Goal: Task Accomplishment & Management: Manage account settings

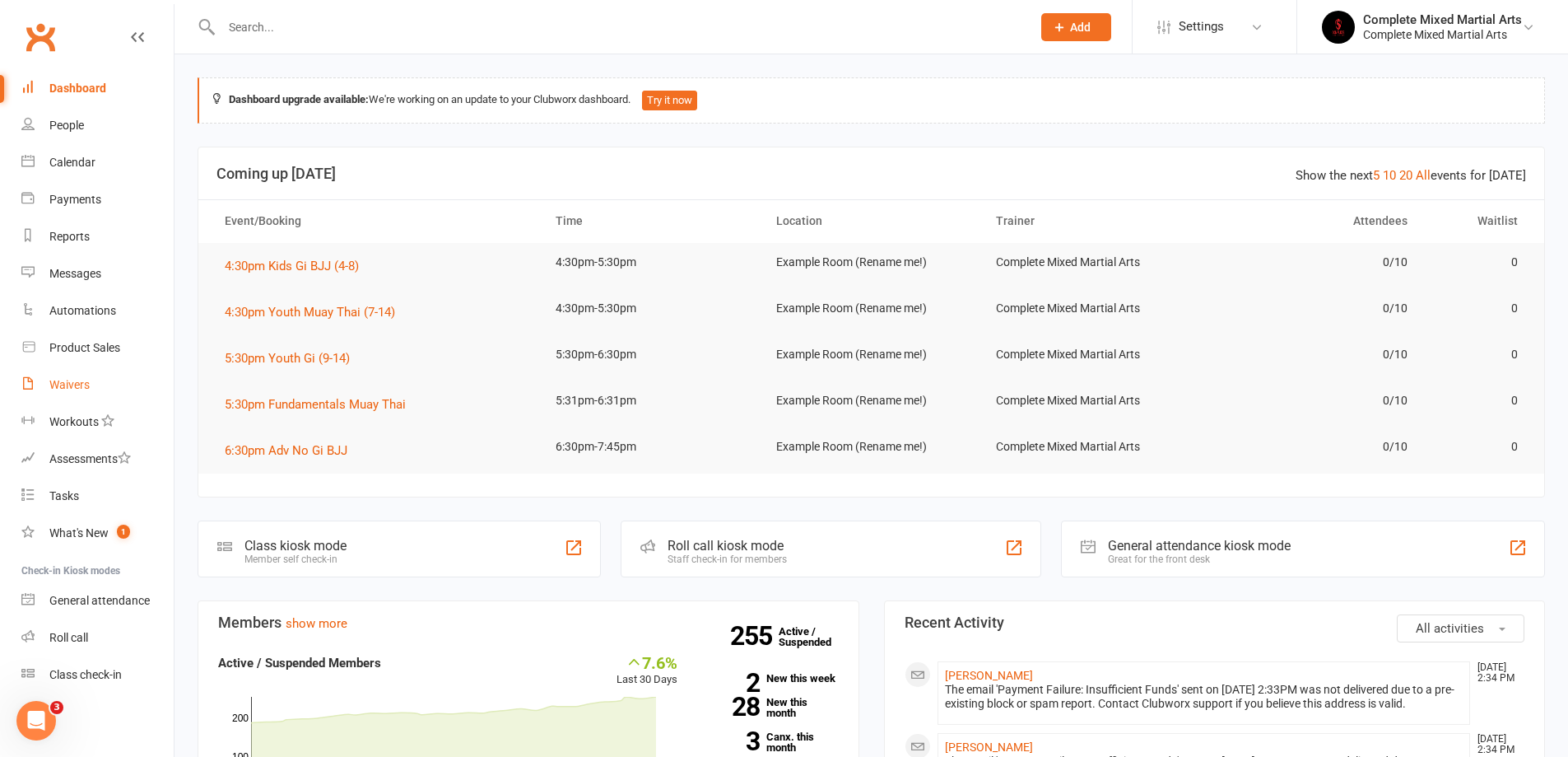
click at [83, 385] on div "Waivers" at bounding box center [69, 385] width 40 height 13
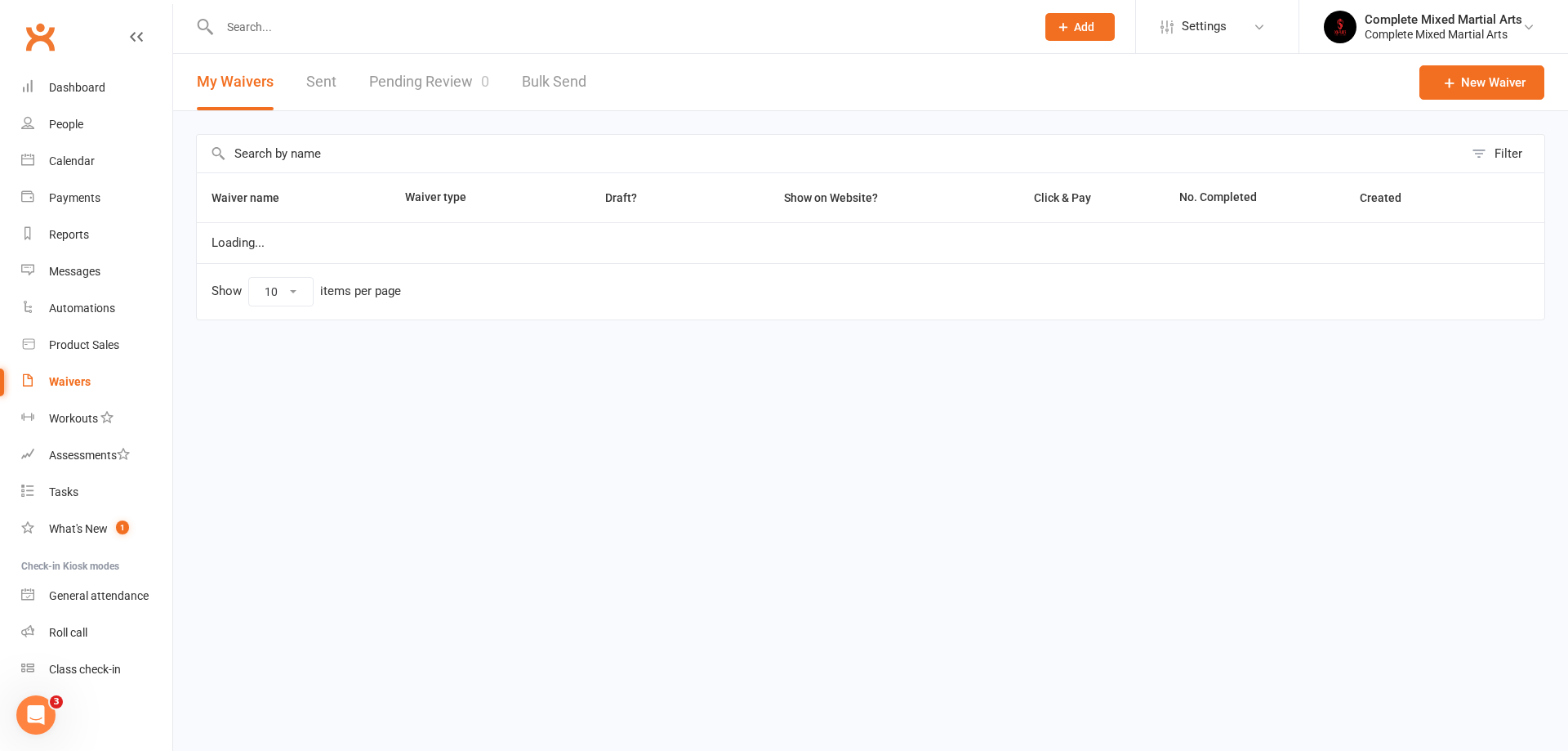
drag, startPoint x: 432, startPoint y: 44, endPoint x: 435, endPoint y: 57, distance: 13.3
click at [432, 48] on div at bounding box center [609, 26] width 828 height 53
click at [435, 67] on link "Pending Review 0" at bounding box center [429, 81] width 120 height 56
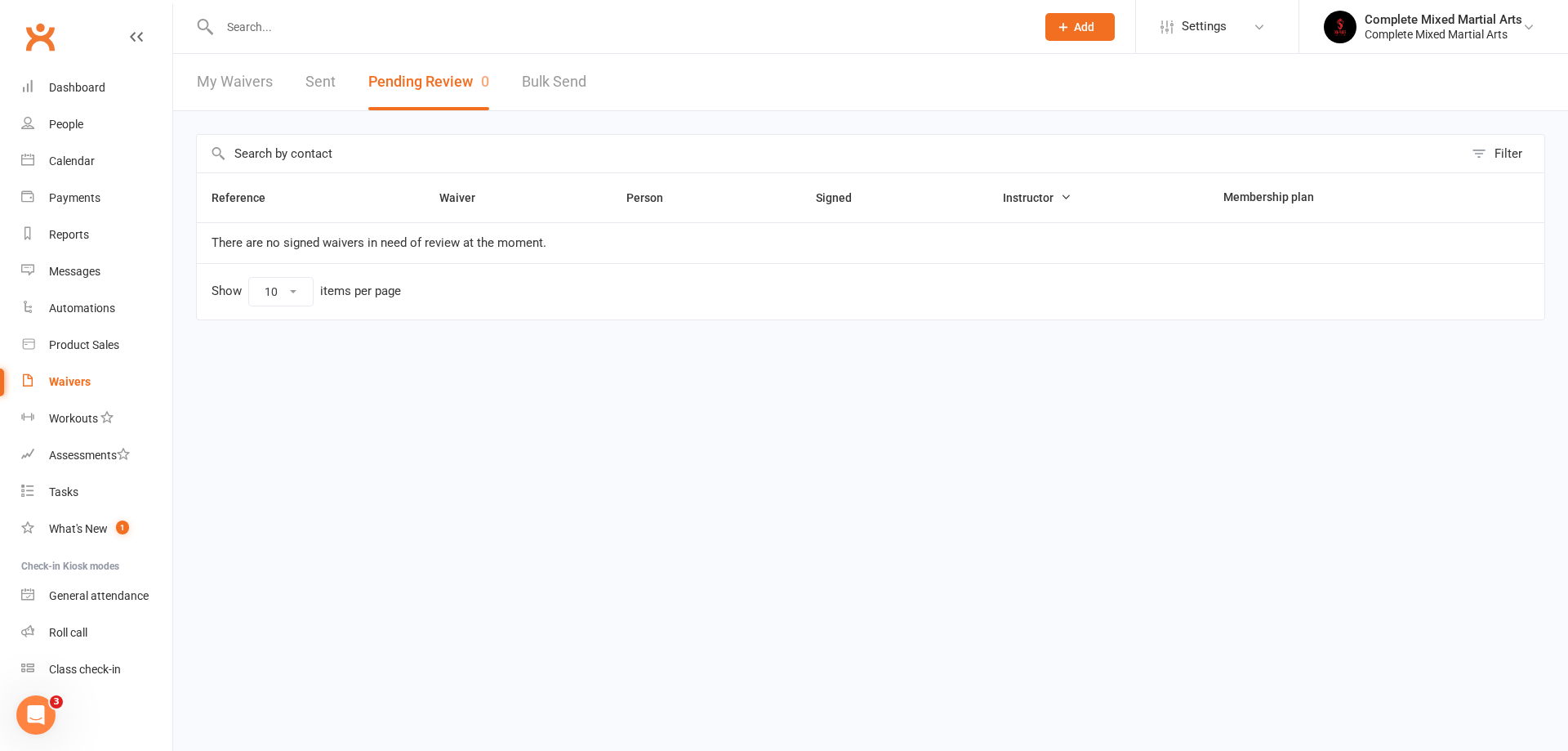
click at [76, 370] on link "Waivers" at bounding box center [97, 382] width 151 height 37
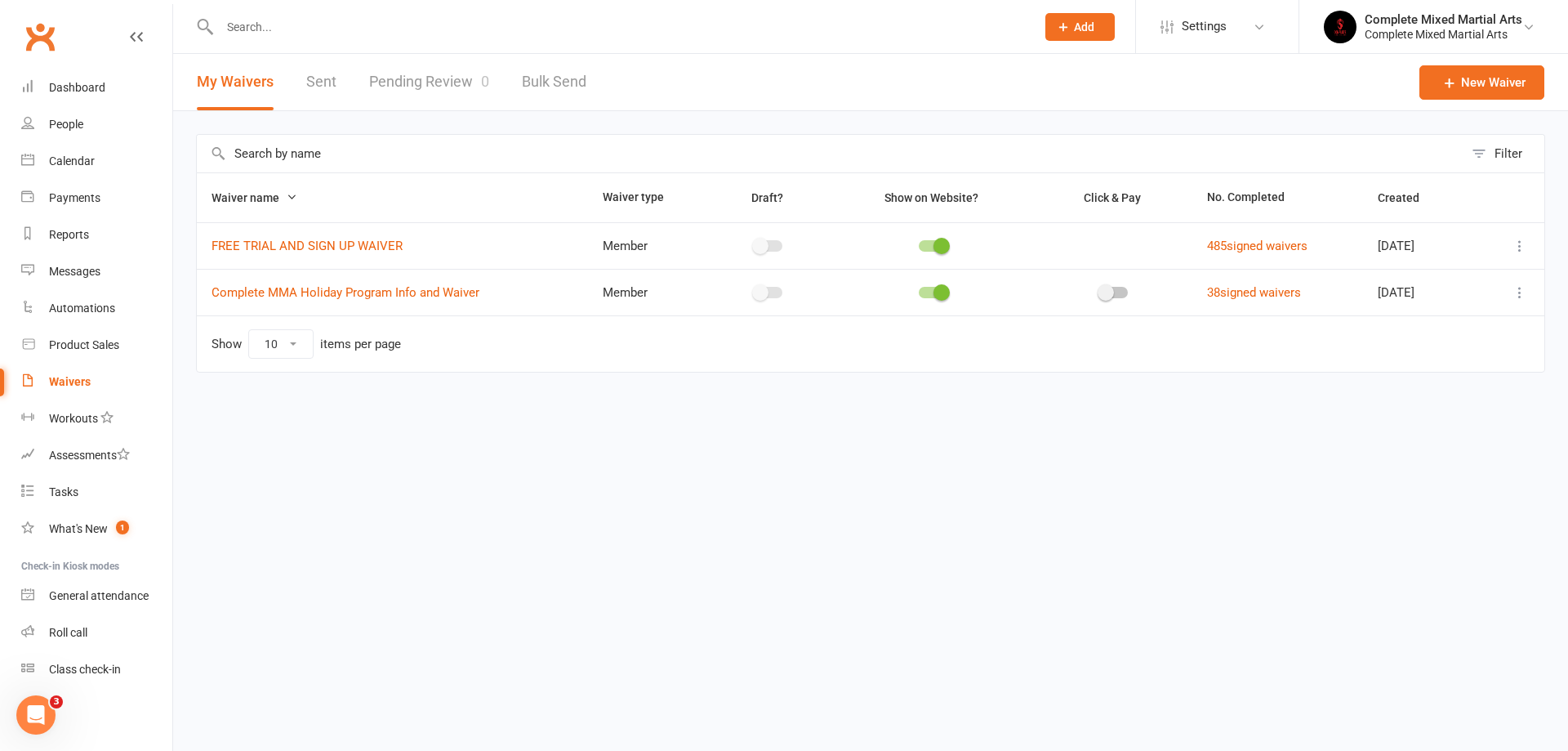
click at [421, 68] on link "Pending Review 0" at bounding box center [429, 81] width 120 height 56
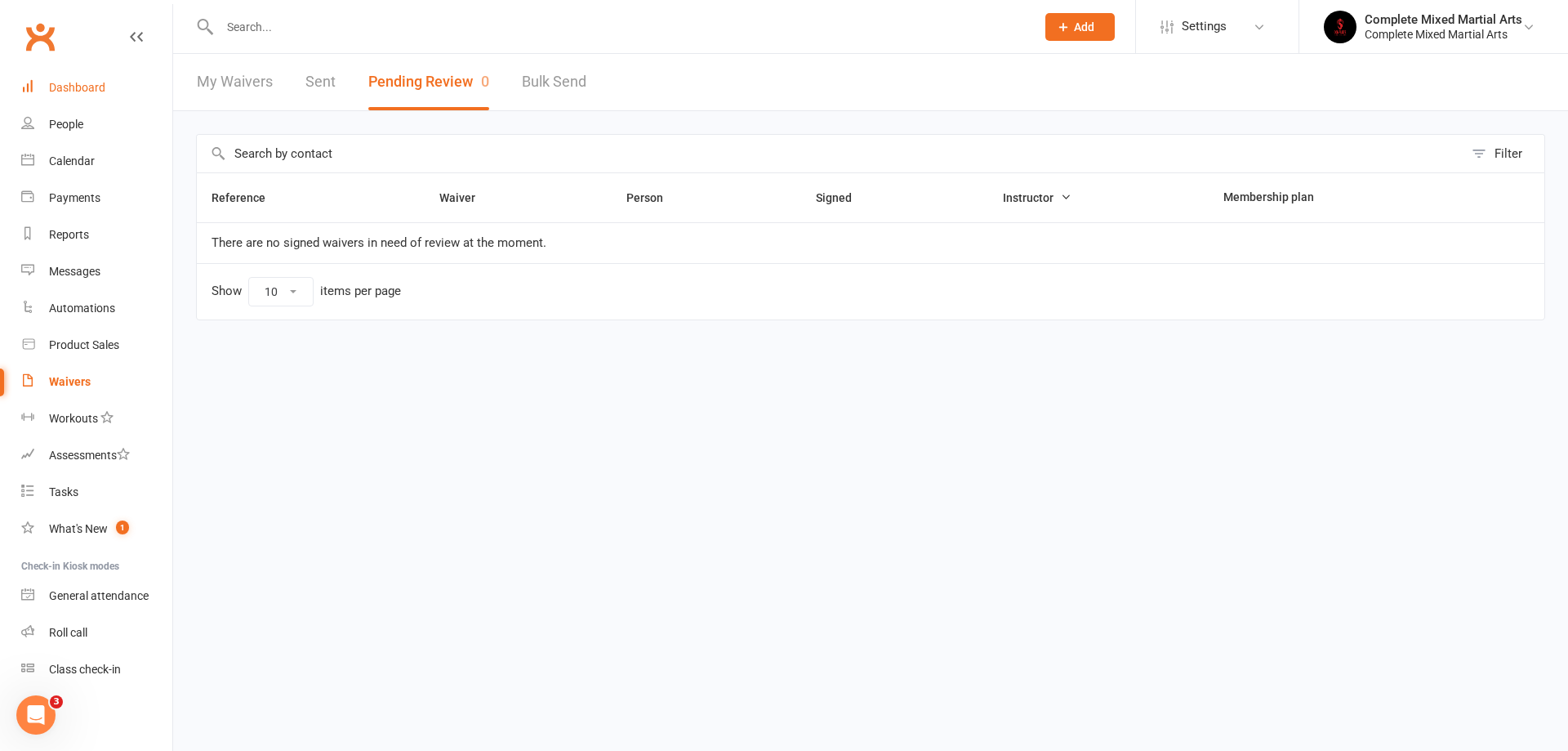
click at [134, 94] on link "Dashboard" at bounding box center [97, 88] width 151 height 37
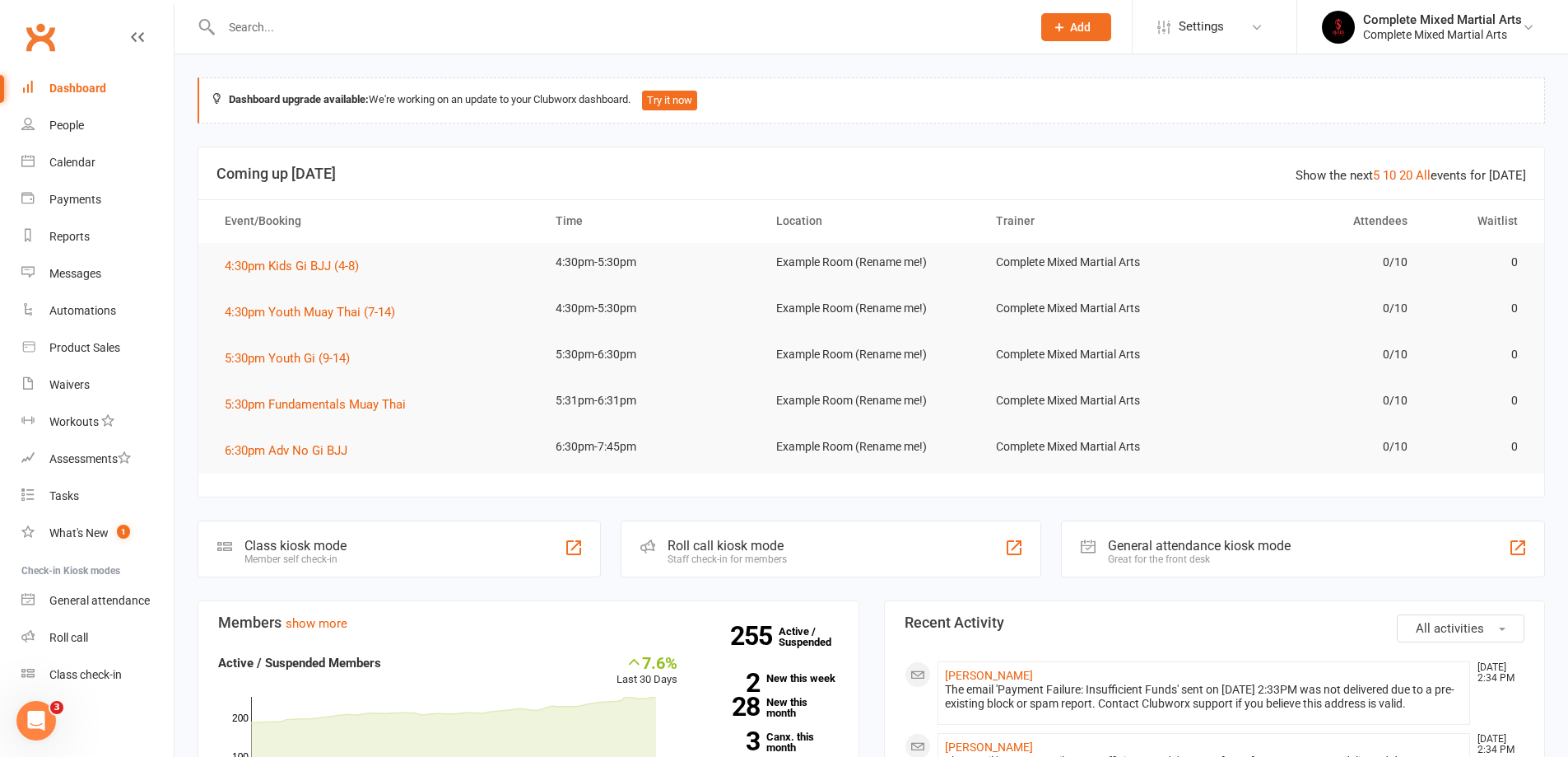
click at [354, 22] on input "text" at bounding box center [618, 27] width 803 height 23
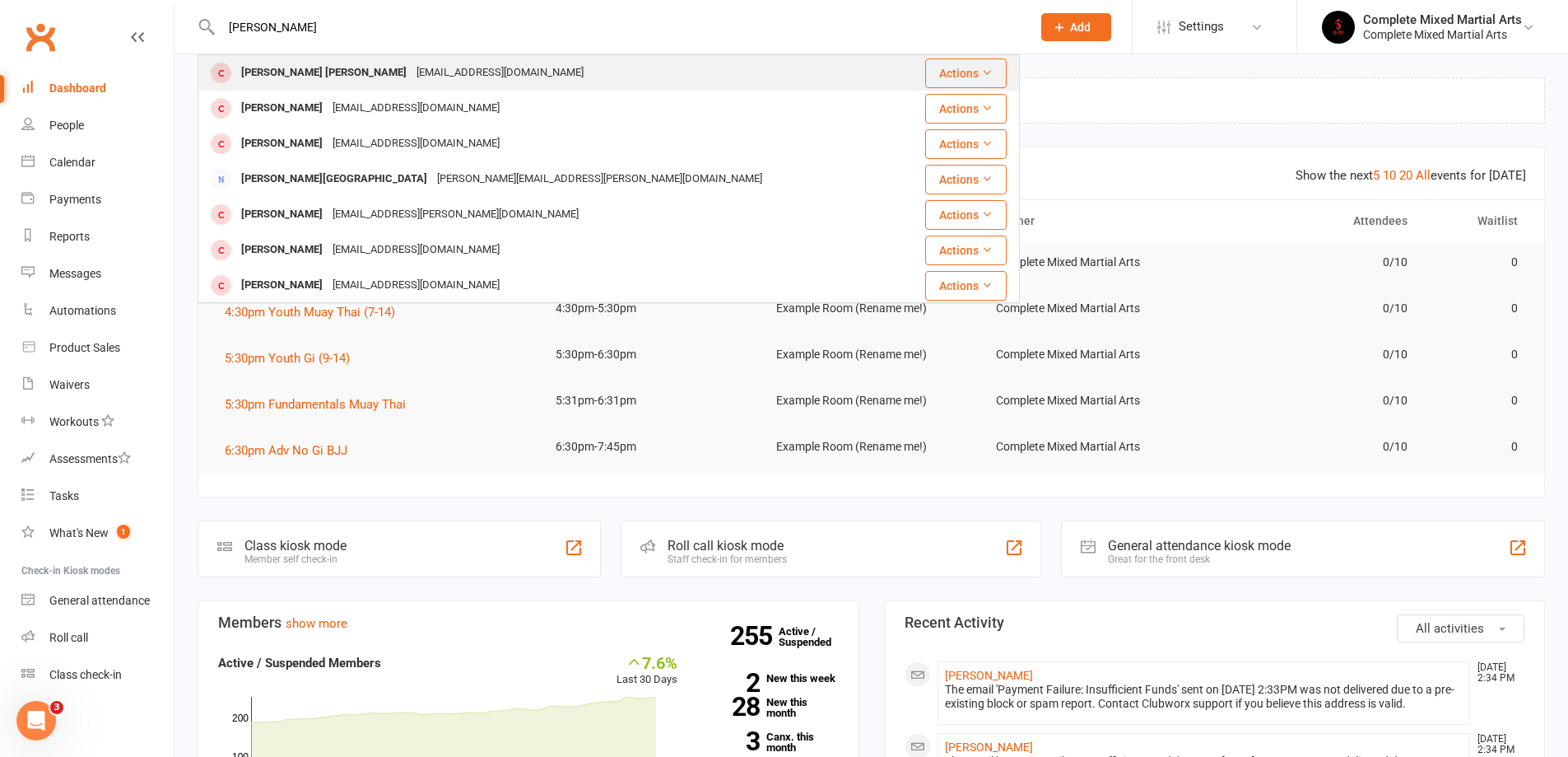
type input "[PERSON_NAME]"
click at [356, 74] on div "[PERSON_NAME] [PERSON_NAME]" at bounding box center [324, 73] width 175 height 24
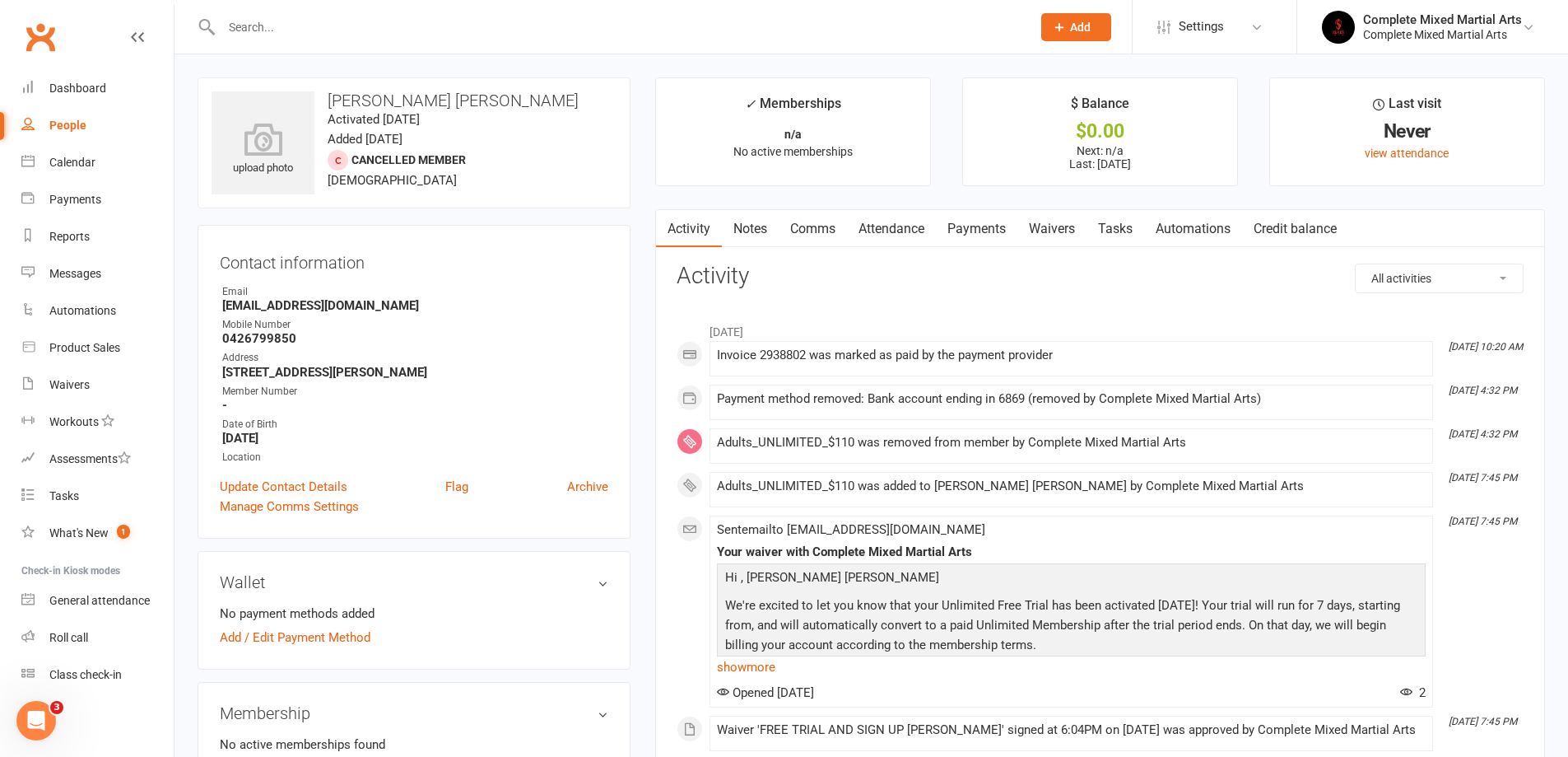
click at [976, 243] on link "Payments" at bounding box center [977, 229] width 82 height 38
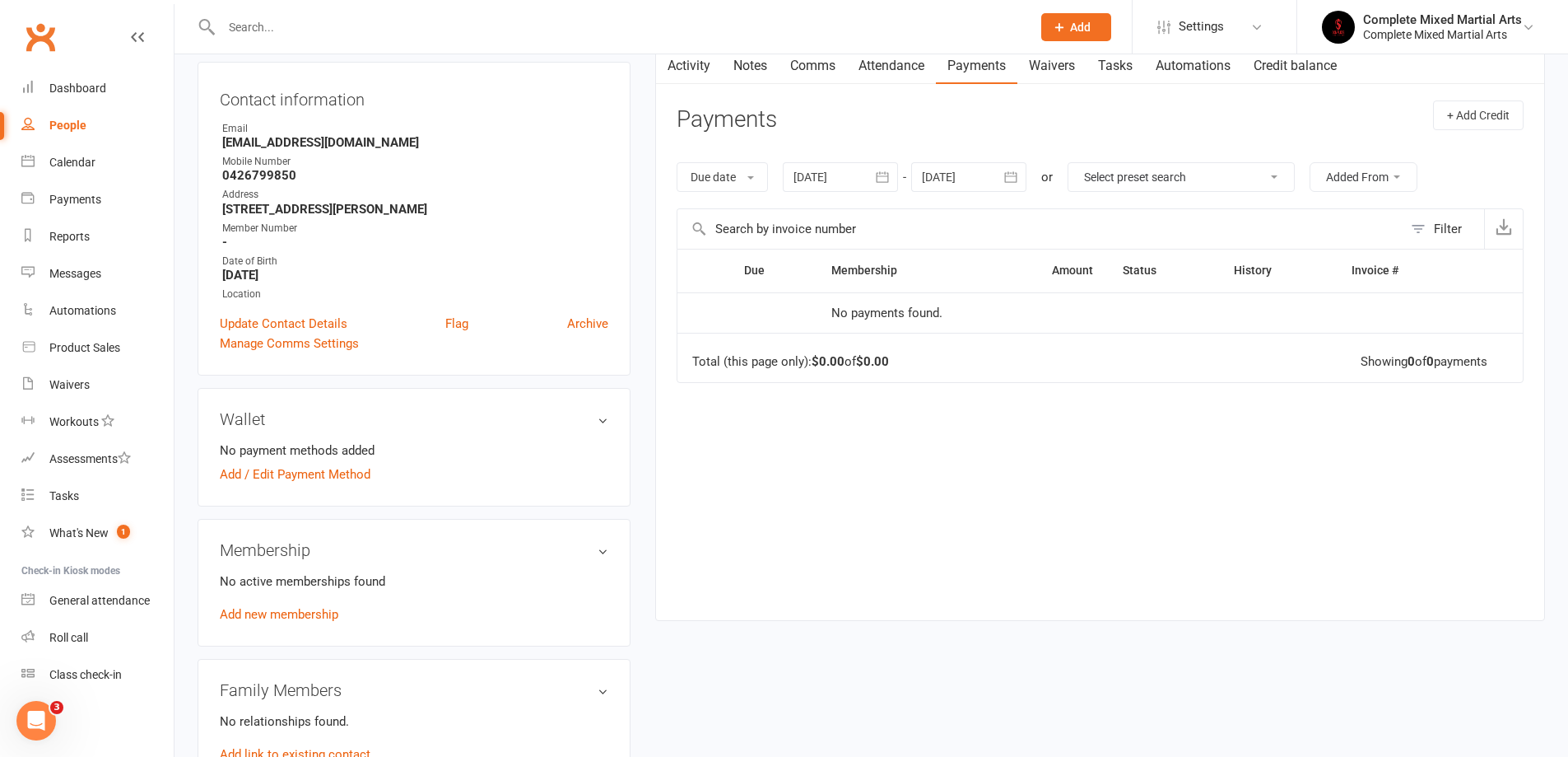
scroll to position [82, 0]
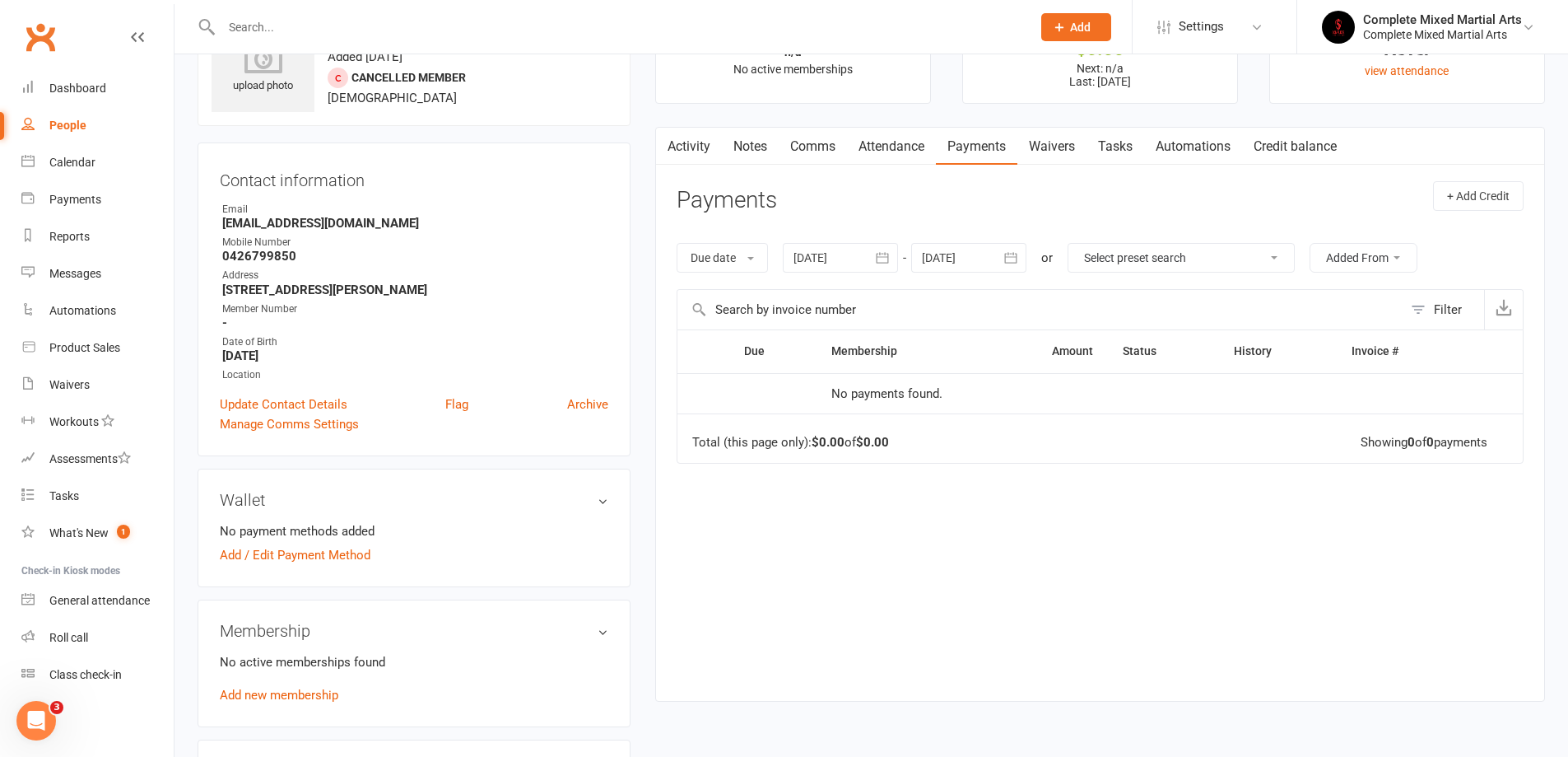
click at [856, 262] on div at bounding box center [840, 258] width 115 height 30
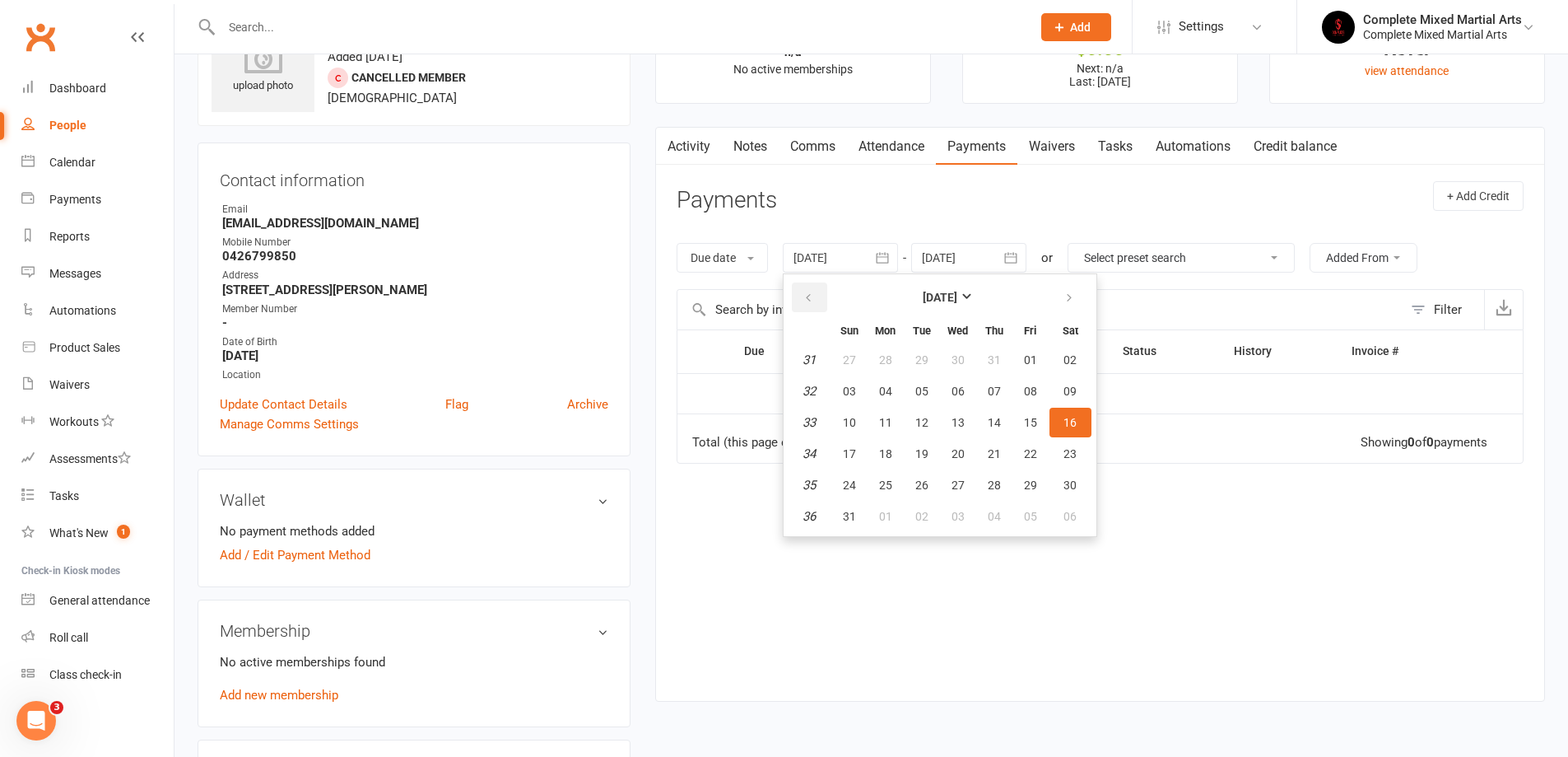
click at [814, 300] on icon "button" at bounding box center [808, 298] width 11 height 13
click at [823, 423] on td "29" at bounding box center [809, 423] width 42 height 30
click at [805, 423] on em "29" at bounding box center [809, 423] width 13 height 15
click at [815, 421] on em "29" at bounding box center [809, 423] width 13 height 15
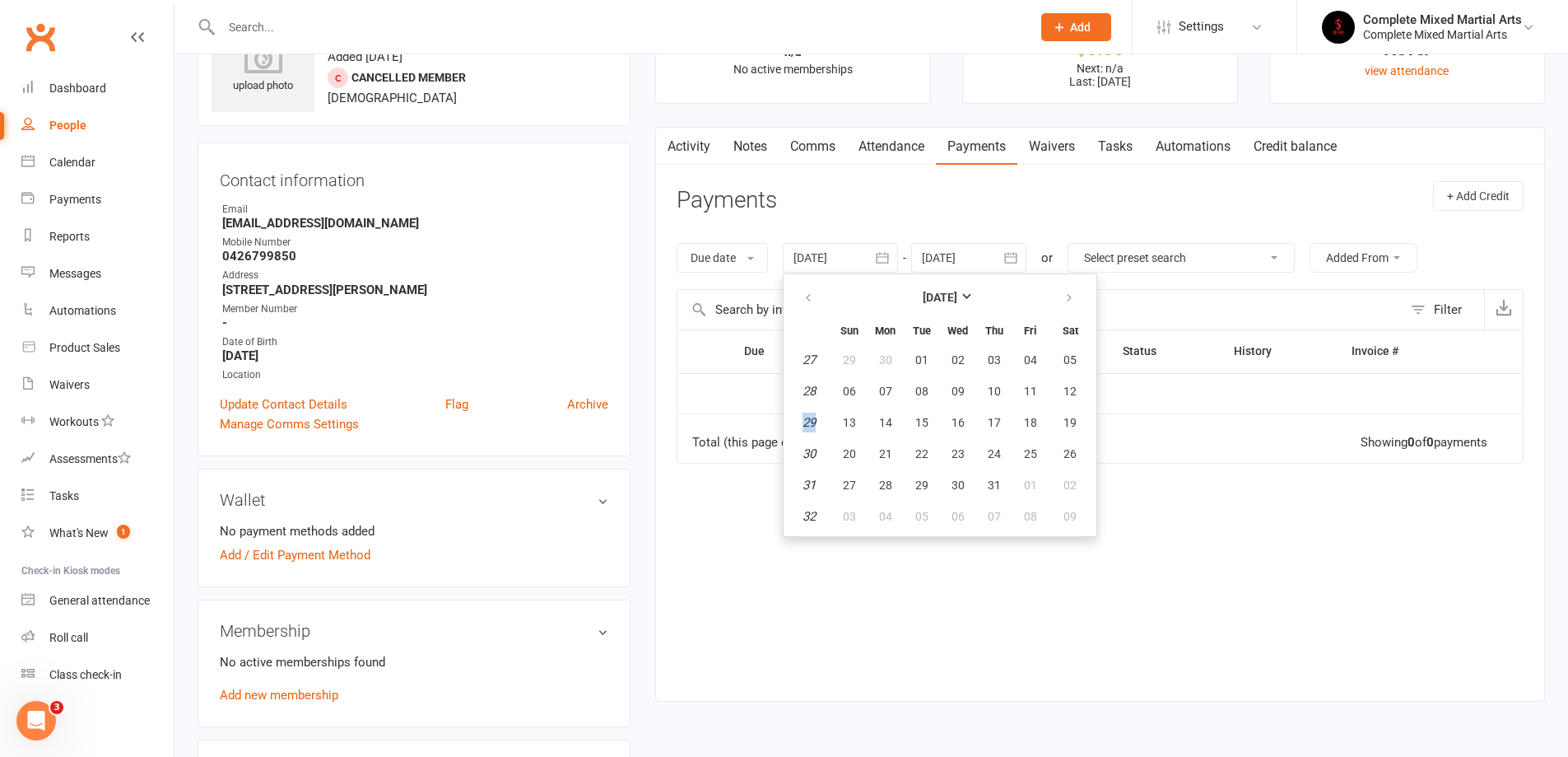
click at [815, 421] on em "29" at bounding box center [809, 423] width 13 height 15
click at [862, 417] on button "13" at bounding box center [849, 423] width 34 height 30
type input "[DATE]"
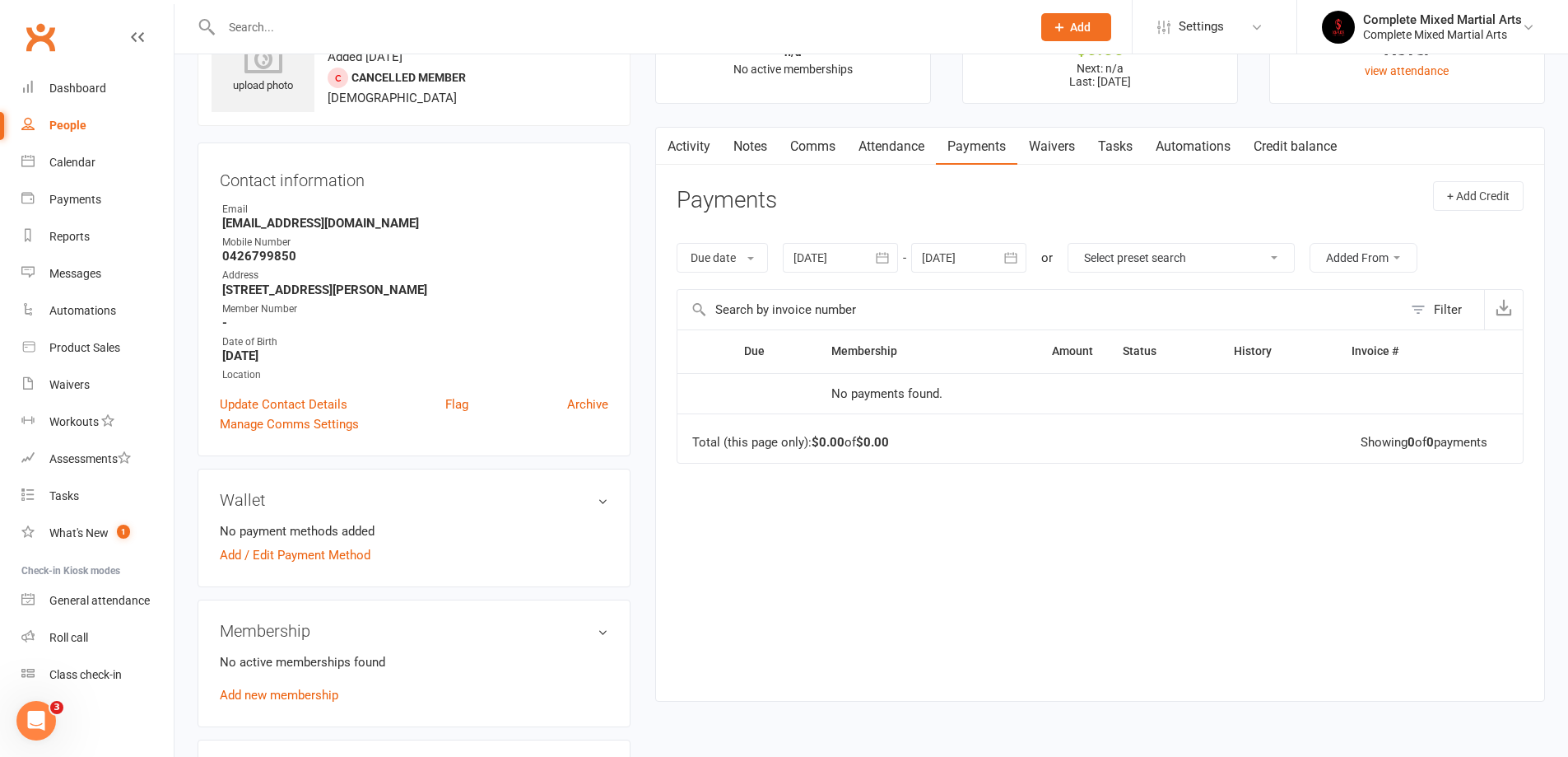
click at [732, 278] on div "Due date Due date Date paid Date failed Date settled [DATE] [DATE] Sun Mon Tue …" at bounding box center [1100, 257] width 847 height 62
click at [728, 275] on div "Due date Due date Date paid Date failed Date settled [DATE] [DATE] Sun Mon Tue …" at bounding box center [1100, 257] width 847 height 62
click at [754, 255] on button "Due date" at bounding box center [722, 258] width 91 height 30
click at [715, 338] on link "Date paid" at bounding box center [758, 327] width 163 height 33
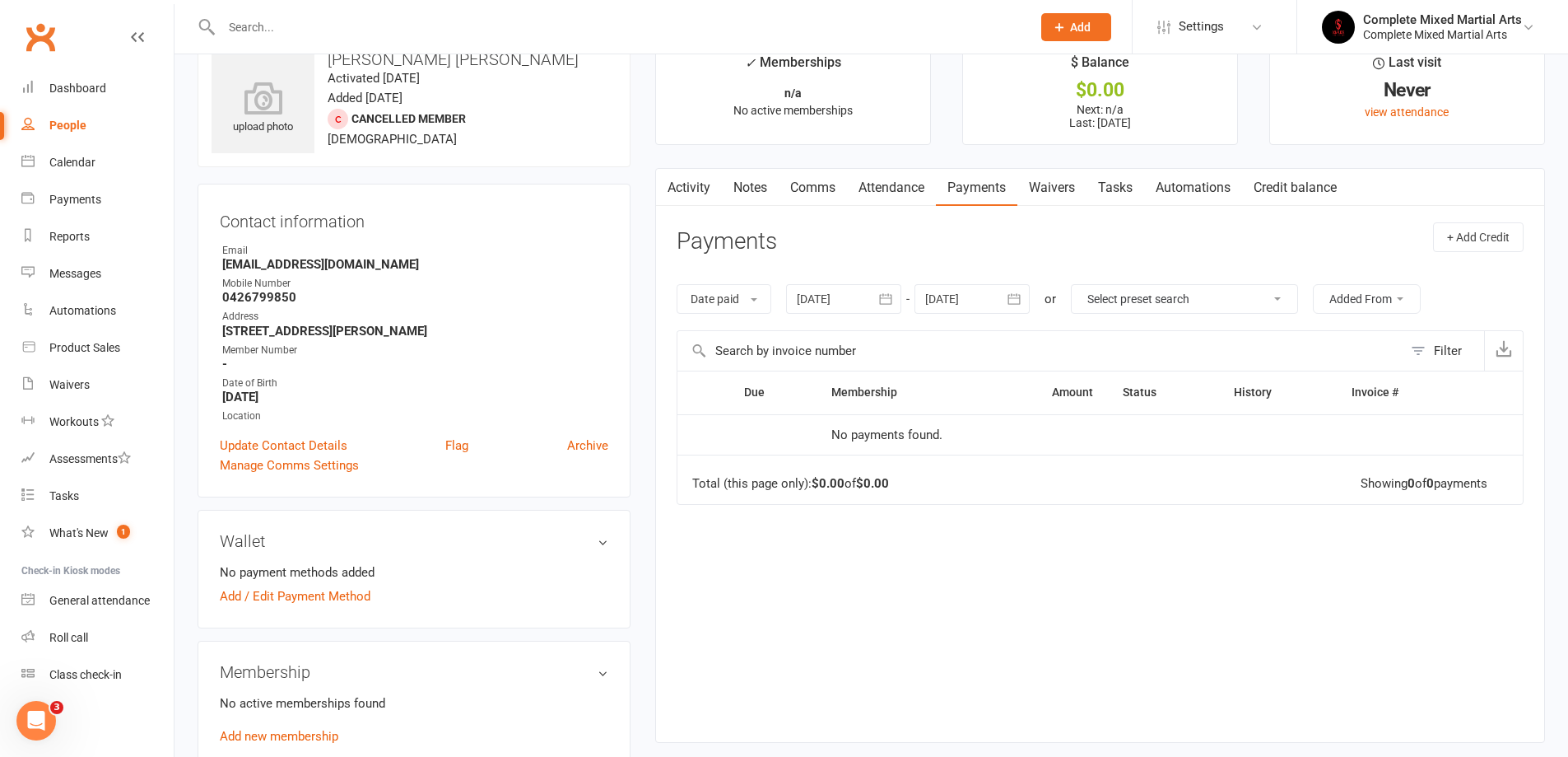
scroll to position [0, 0]
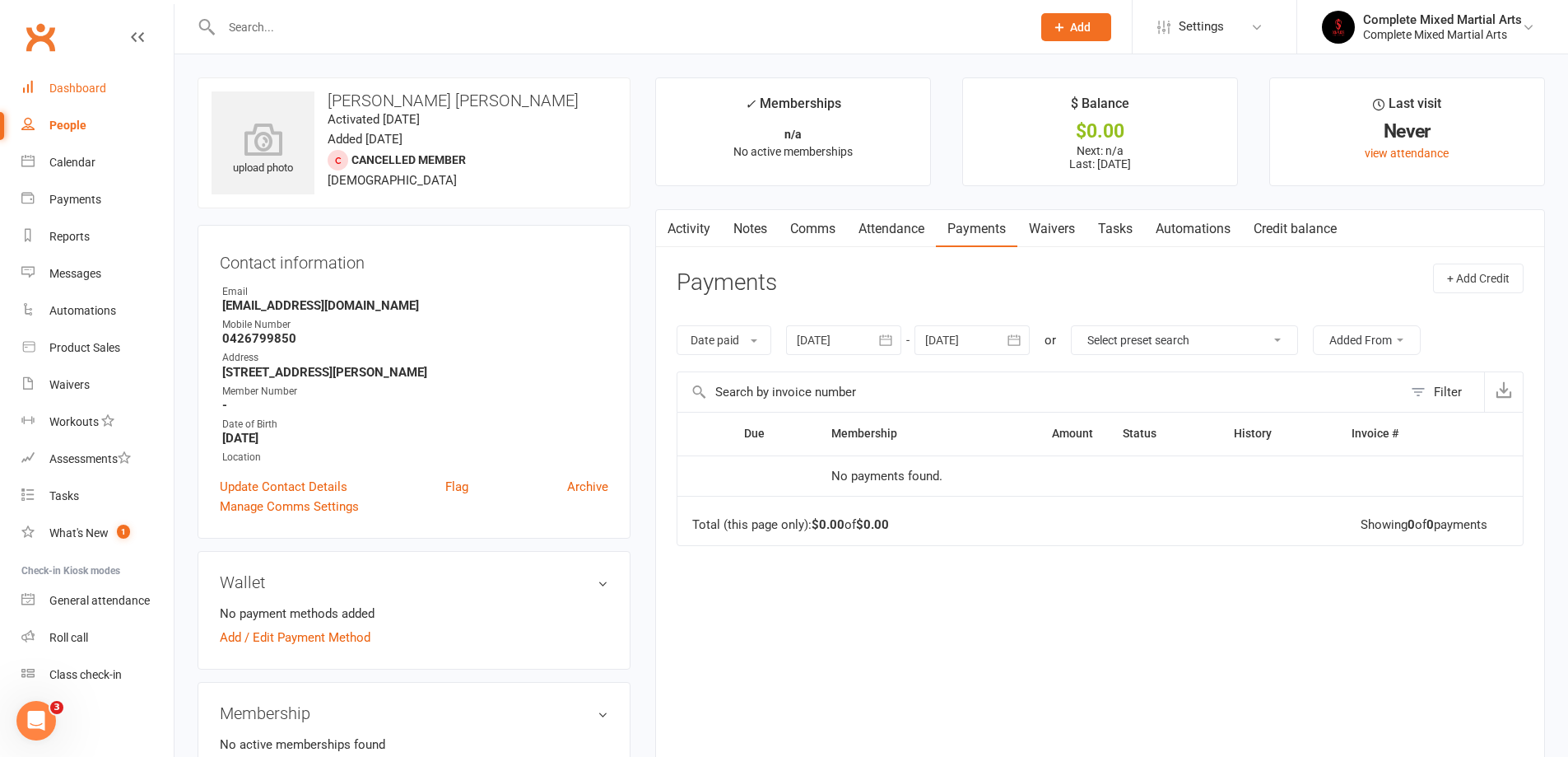
click at [65, 85] on div "Dashboard" at bounding box center [77, 88] width 57 height 13
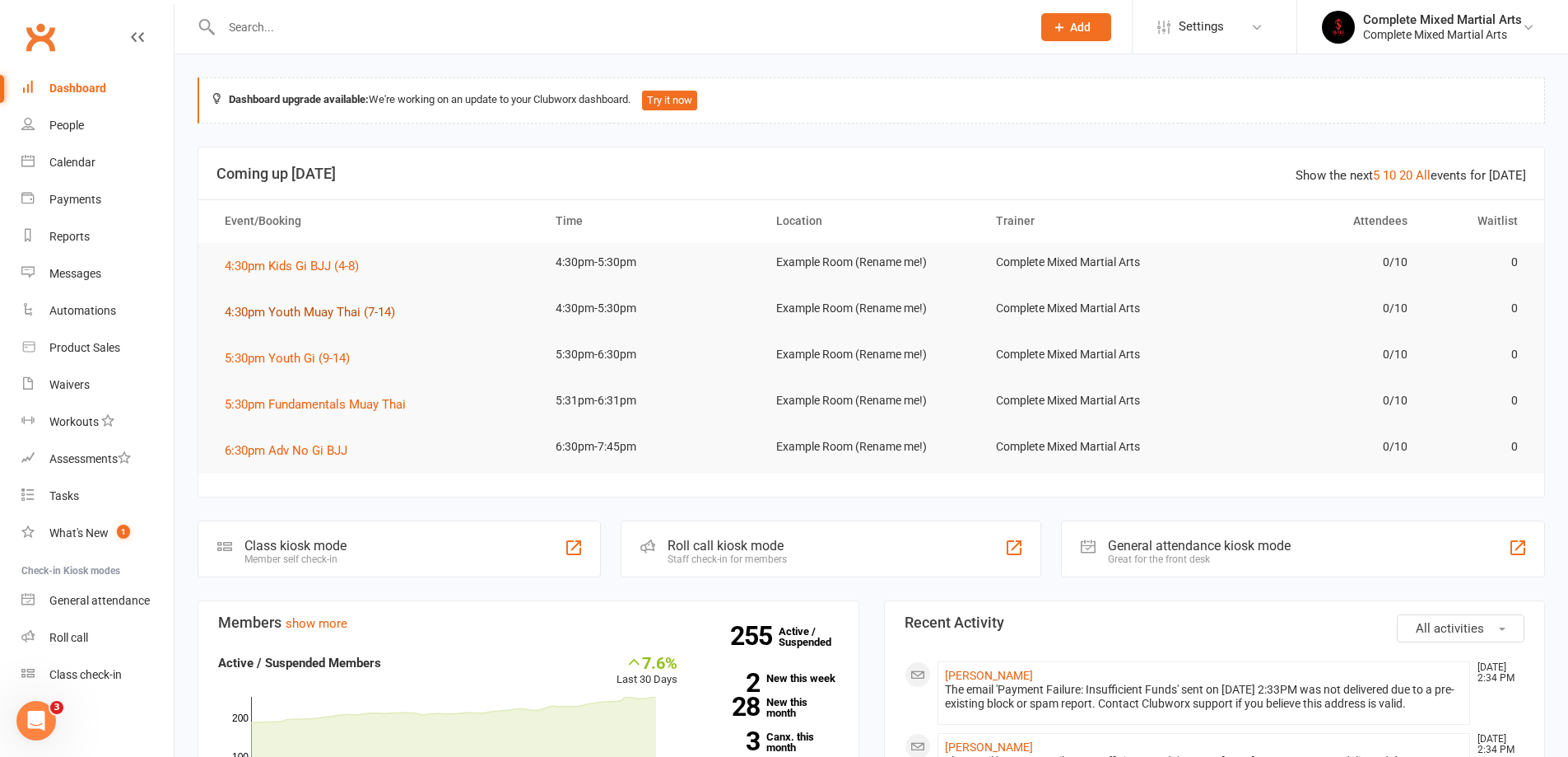
drag, startPoint x: 408, startPoint y: 310, endPoint x: 202, endPoint y: 304, distance: 206.1
click at [202, 304] on tr "4:30pm Youth Muay Thai (7-14) 4:30pm-5:30pm Example Room (Rename me!) Complete …" at bounding box center [871, 312] width 1346 height 47
drag, startPoint x: 220, startPoint y: 308, endPoint x: 1295, endPoint y: 268, distance: 1075.7
click at [1295, 268] on table "Event/Booking Time Location Trainer Attendees Waitlist 4:30pm Kids Gi BJJ (4-8)…" at bounding box center [871, 336] width 1346 height 274
click at [1292, 279] on td "0/10" at bounding box center [1311, 263] width 221 height 39
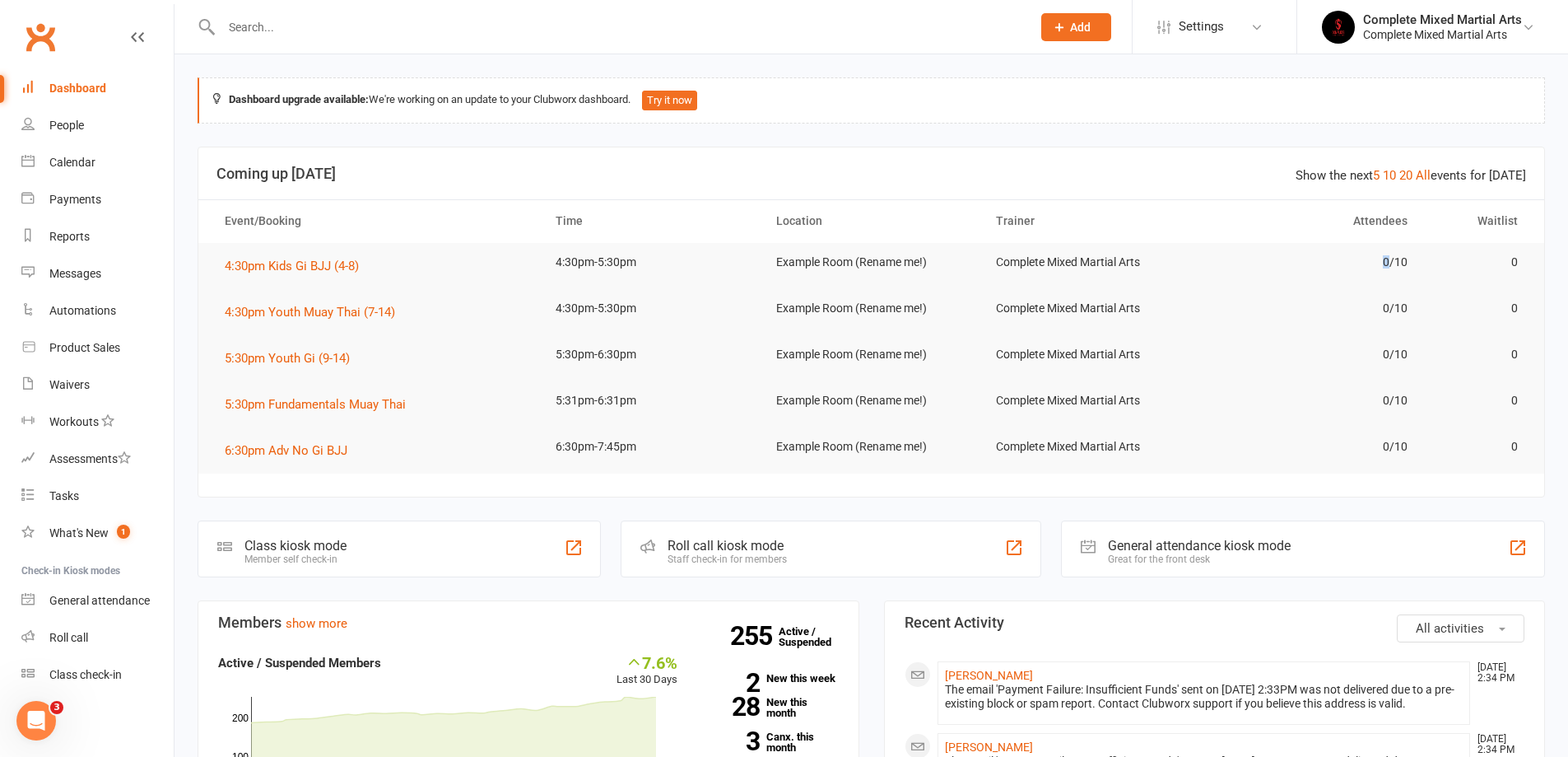
click at [1292, 279] on td "0/10" at bounding box center [1311, 263] width 221 height 39
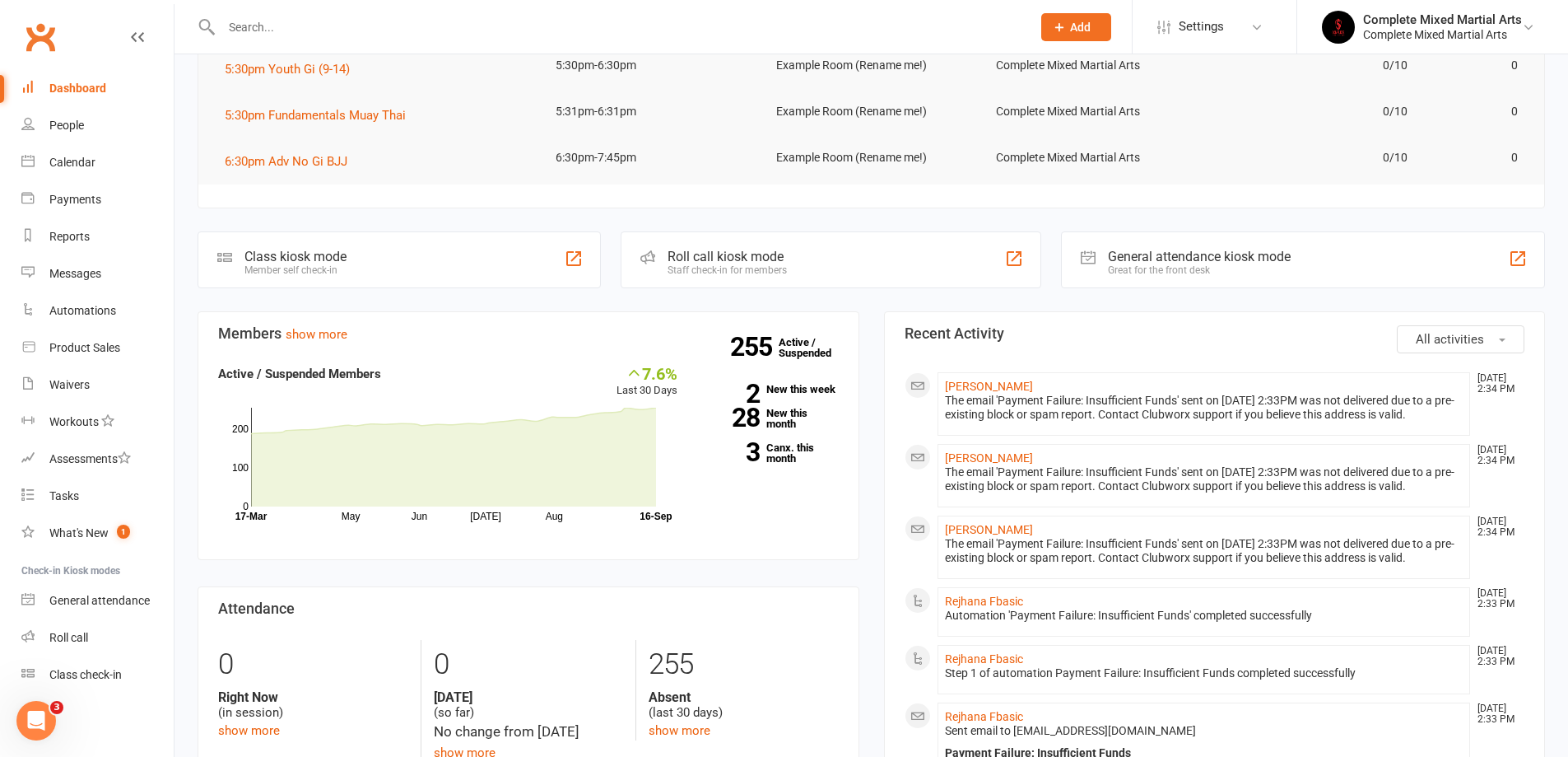
scroll to position [494, 0]
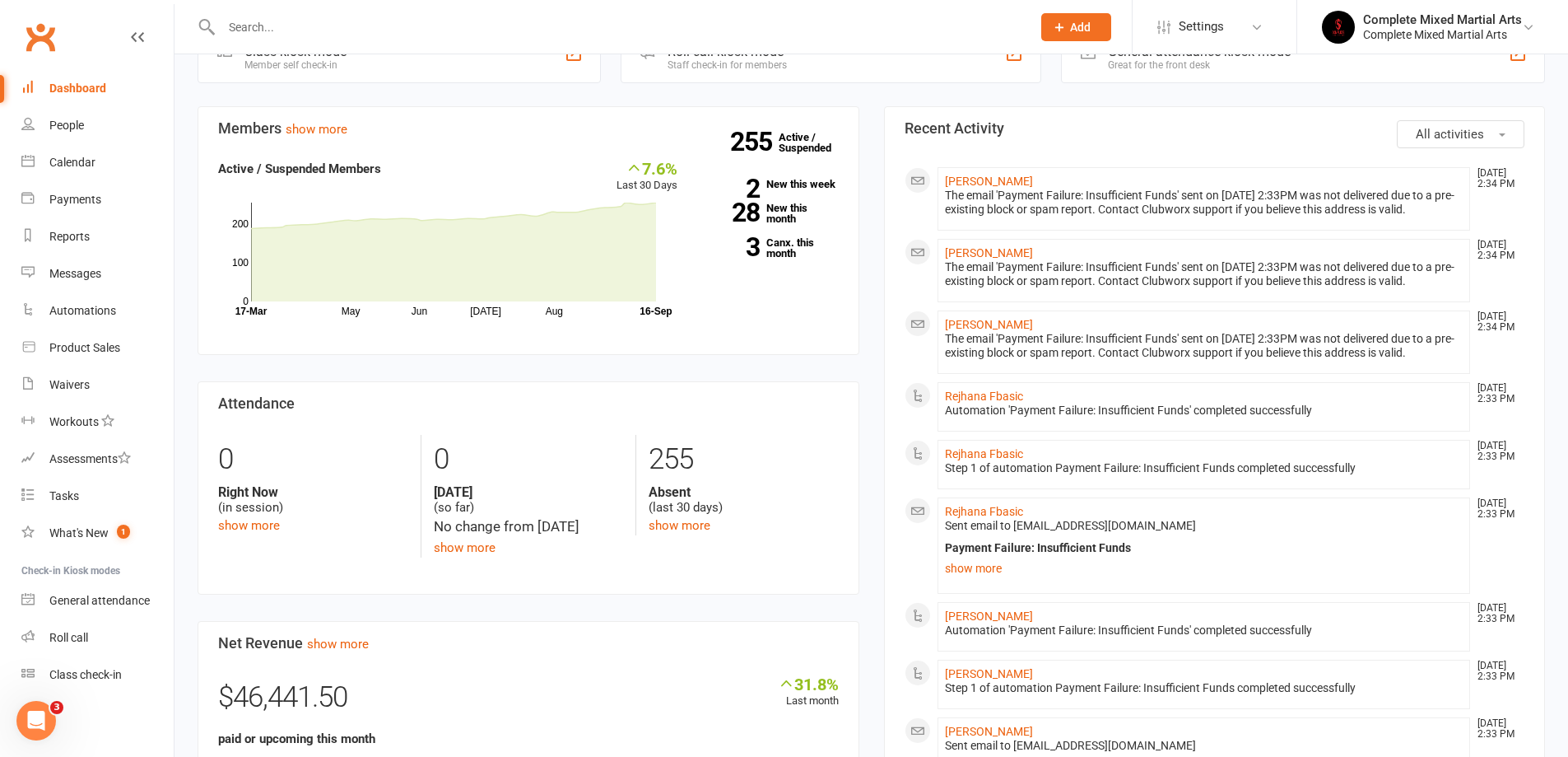
click at [1134, 262] on div "The email 'Payment Failure: Insufficient Funds' sent on [DATE] 2:33PM was not d…" at bounding box center [1203, 274] width 518 height 28
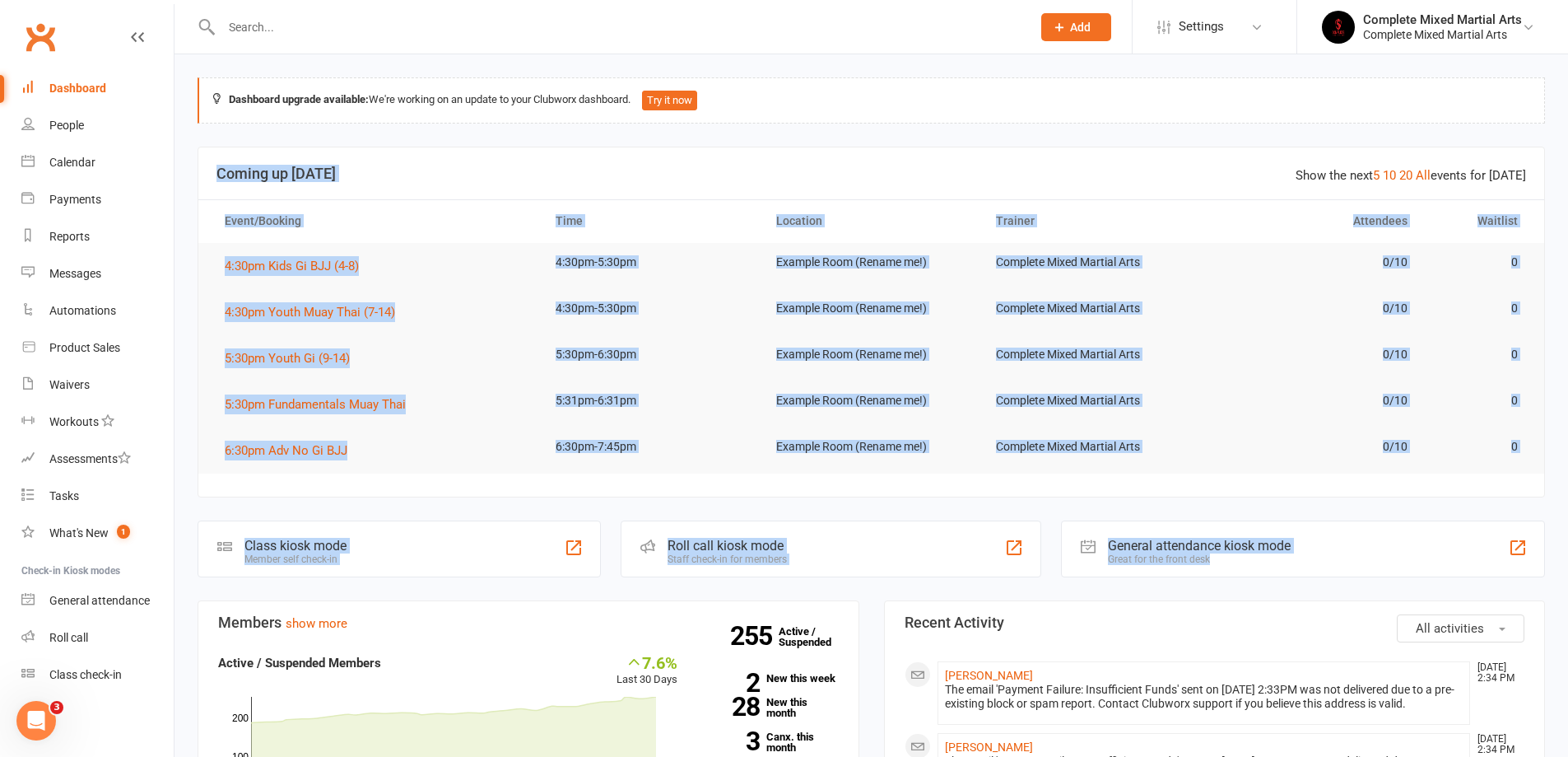
drag, startPoint x: 1407, startPoint y: 542, endPoint x: 189, endPoint y: 188, distance: 1268.4
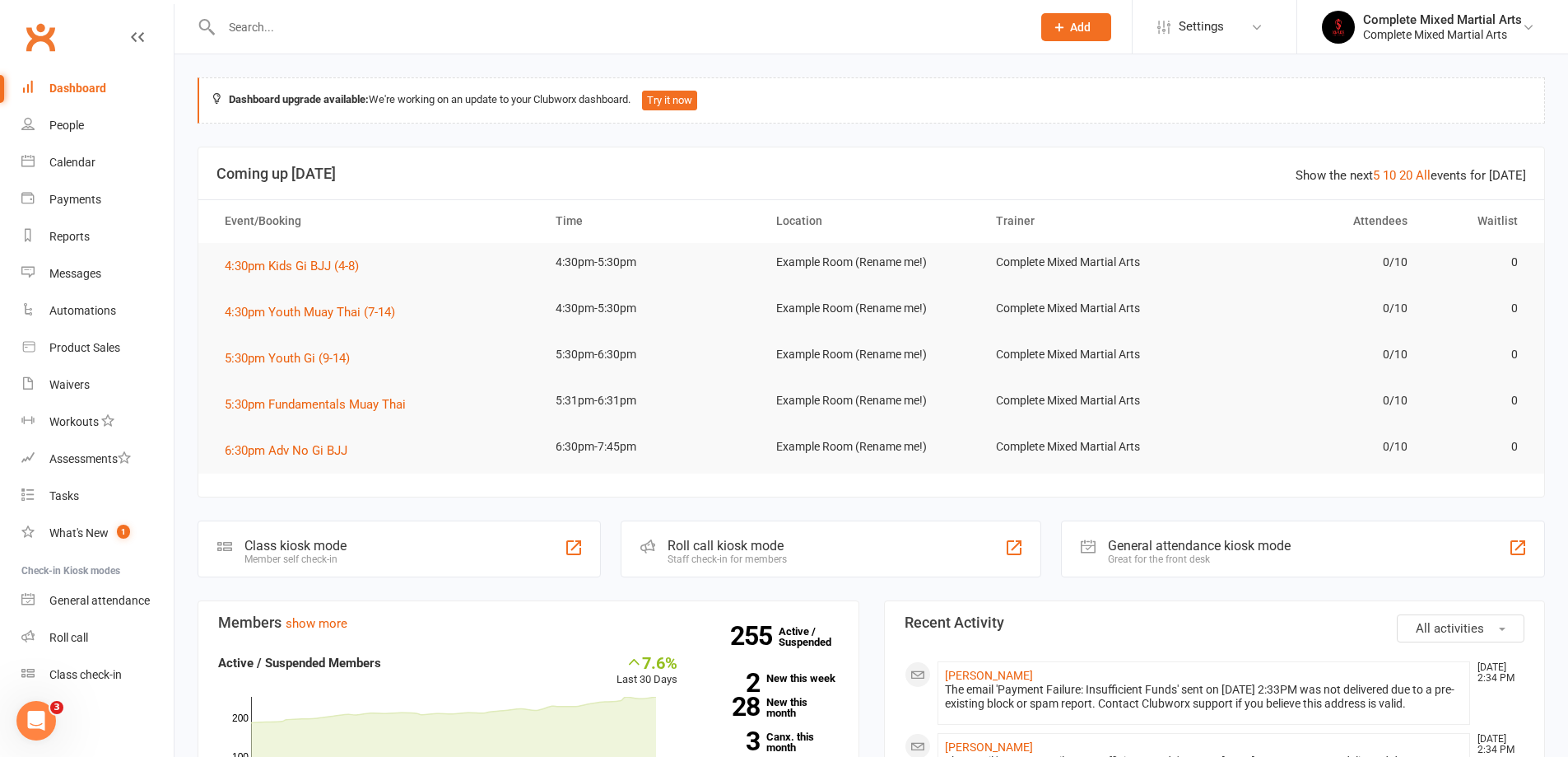
click at [63, 366] on link "Product Sales" at bounding box center [98, 348] width 153 height 37
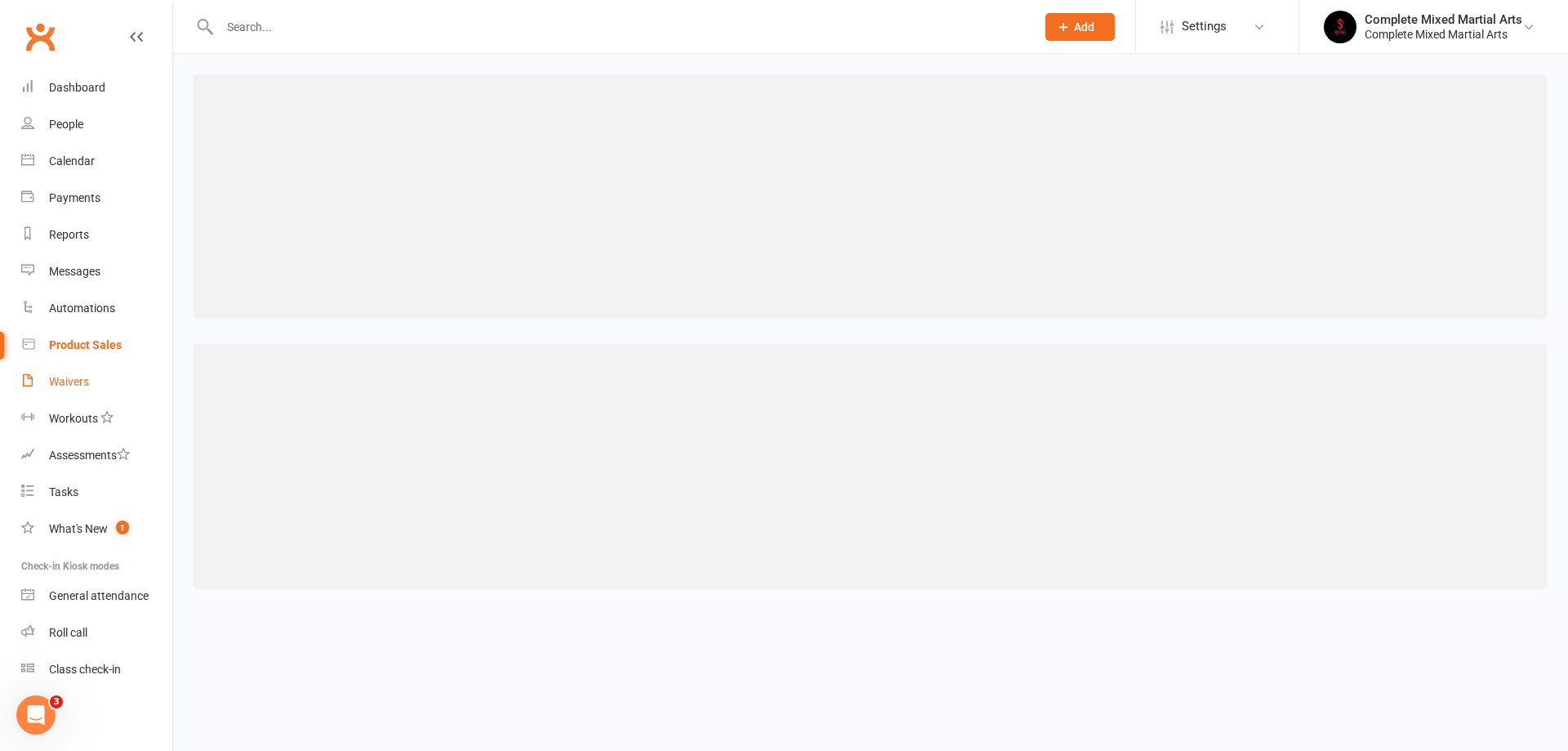
click at [65, 378] on div "Waivers" at bounding box center [68, 382] width 40 height 13
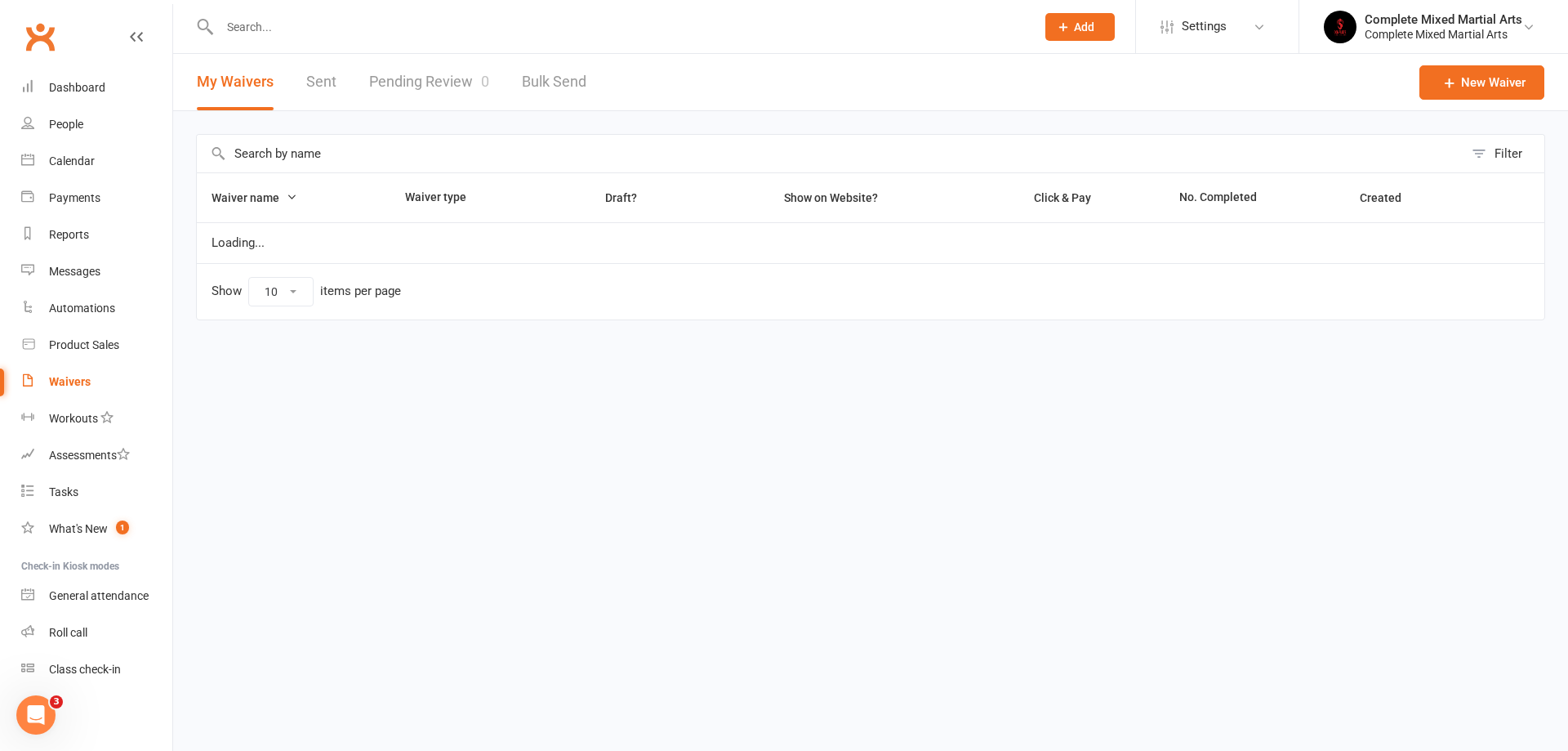
click at [478, 71] on link "Pending Review 0" at bounding box center [429, 81] width 120 height 56
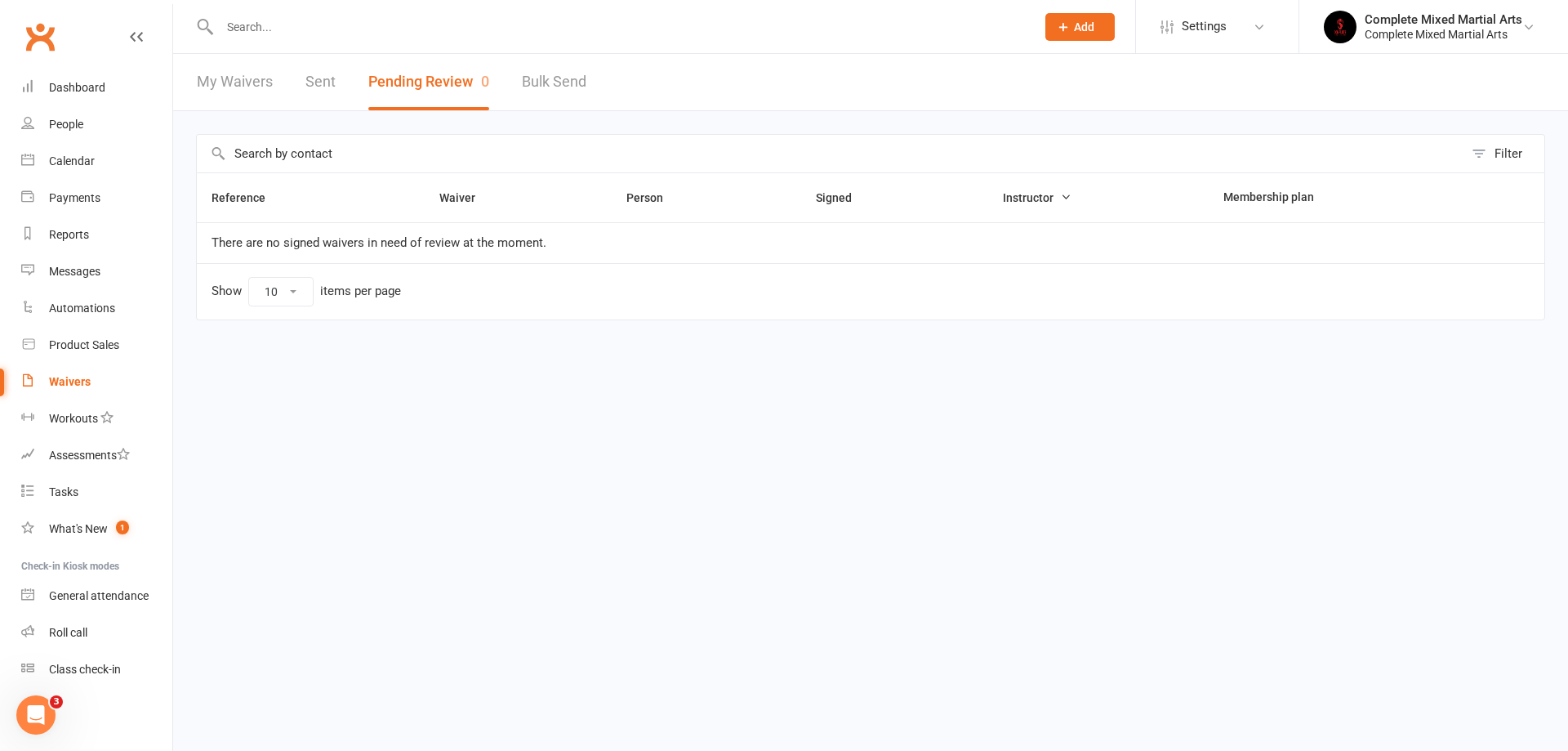
click at [452, 66] on button "Pending Review 0" at bounding box center [428, 81] width 121 height 56
click at [49, 370] on link "Waivers" at bounding box center [97, 382] width 151 height 37
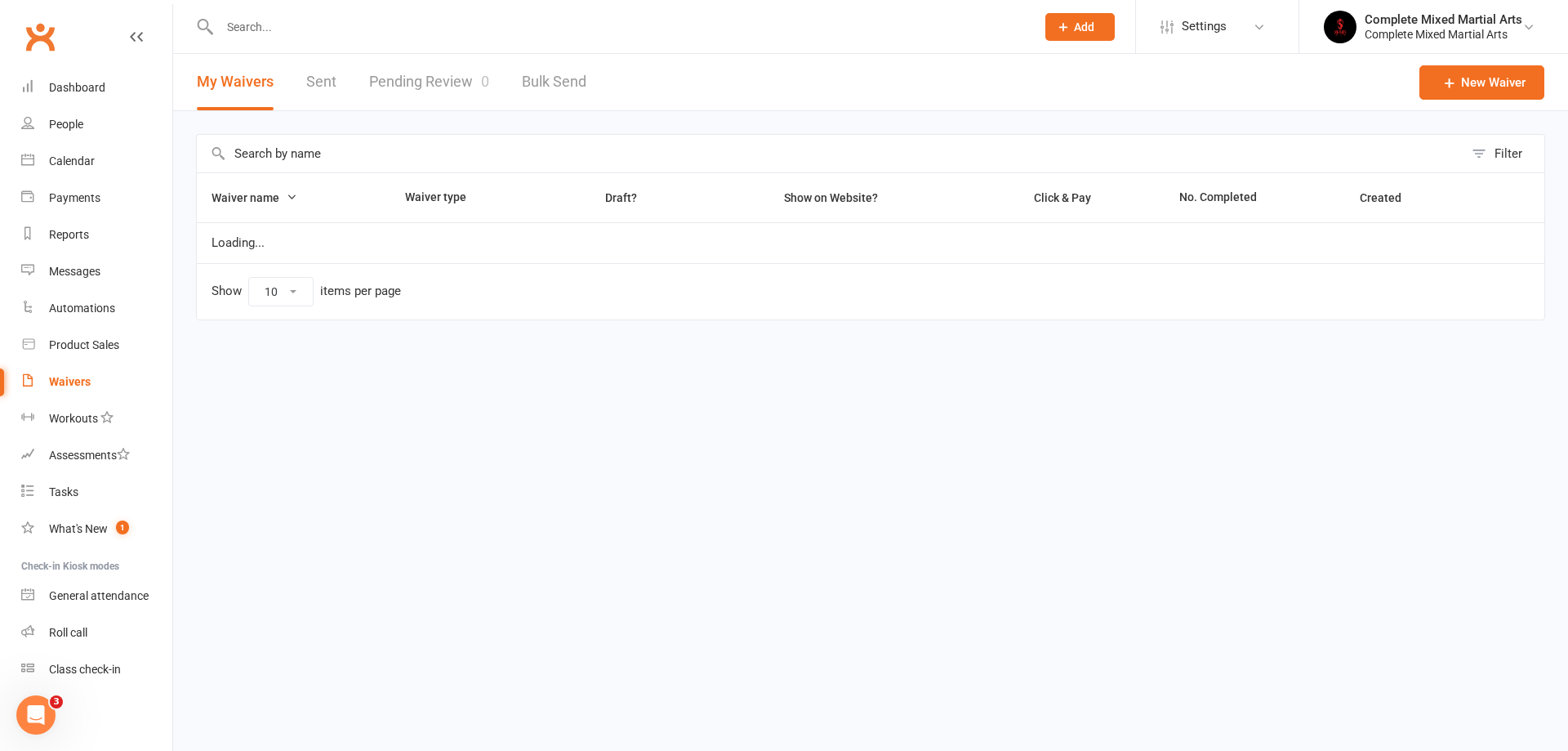
click at [425, 76] on link "Pending Review 0" at bounding box center [429, 81] width 120 height 56
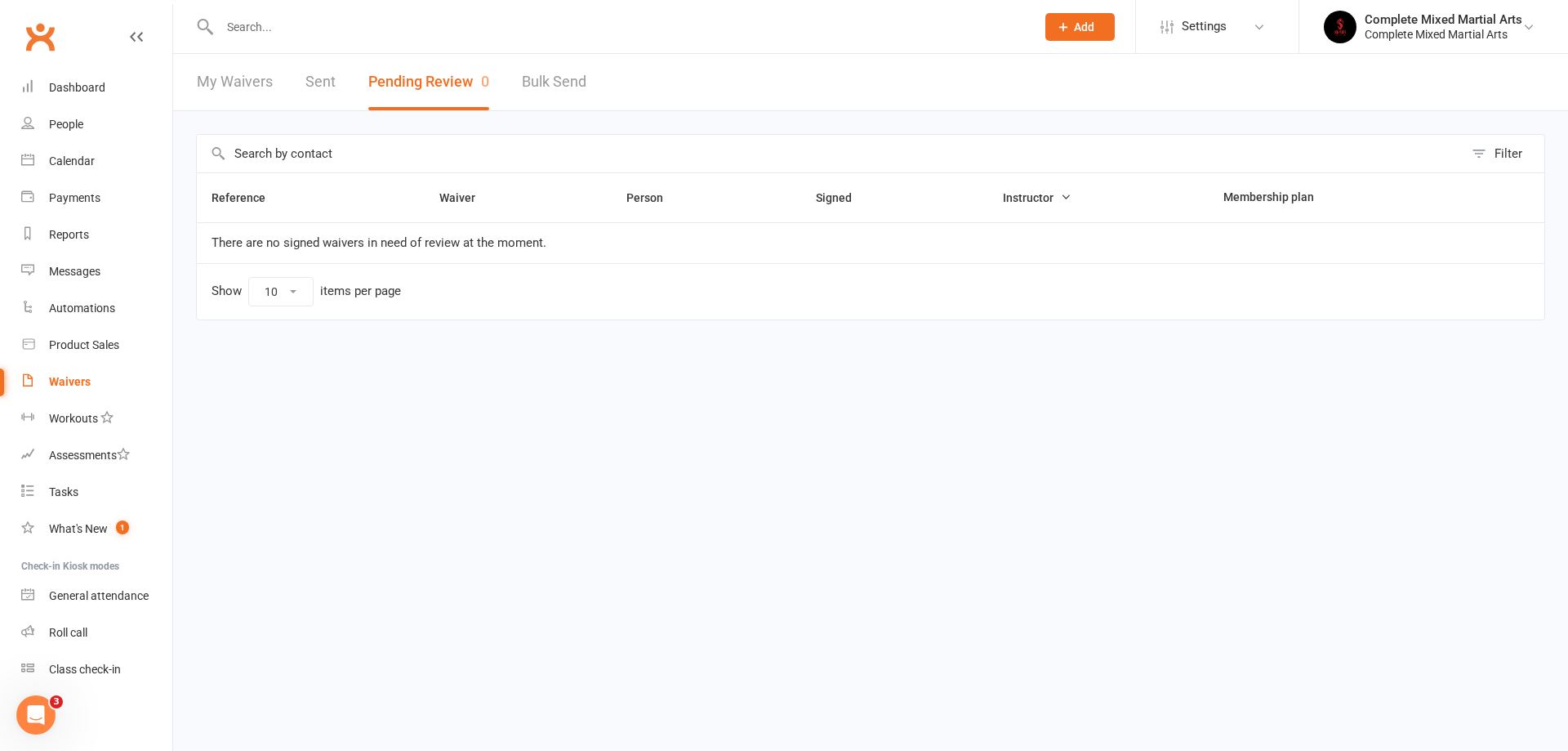
click at [248, 30] on input "text" at bounding box center [620, 27] width 809 height 23
click at [354, 28] on input "text" at bounding box center [620, 27] width 809 height 23
click at [371, 87] on button "Pending Review 0" at bounding box center [428, 81] width 121 height 56
click at [417, 97] on button "Pending Review 0" at bounding box center [428, 81] width 121 height 56
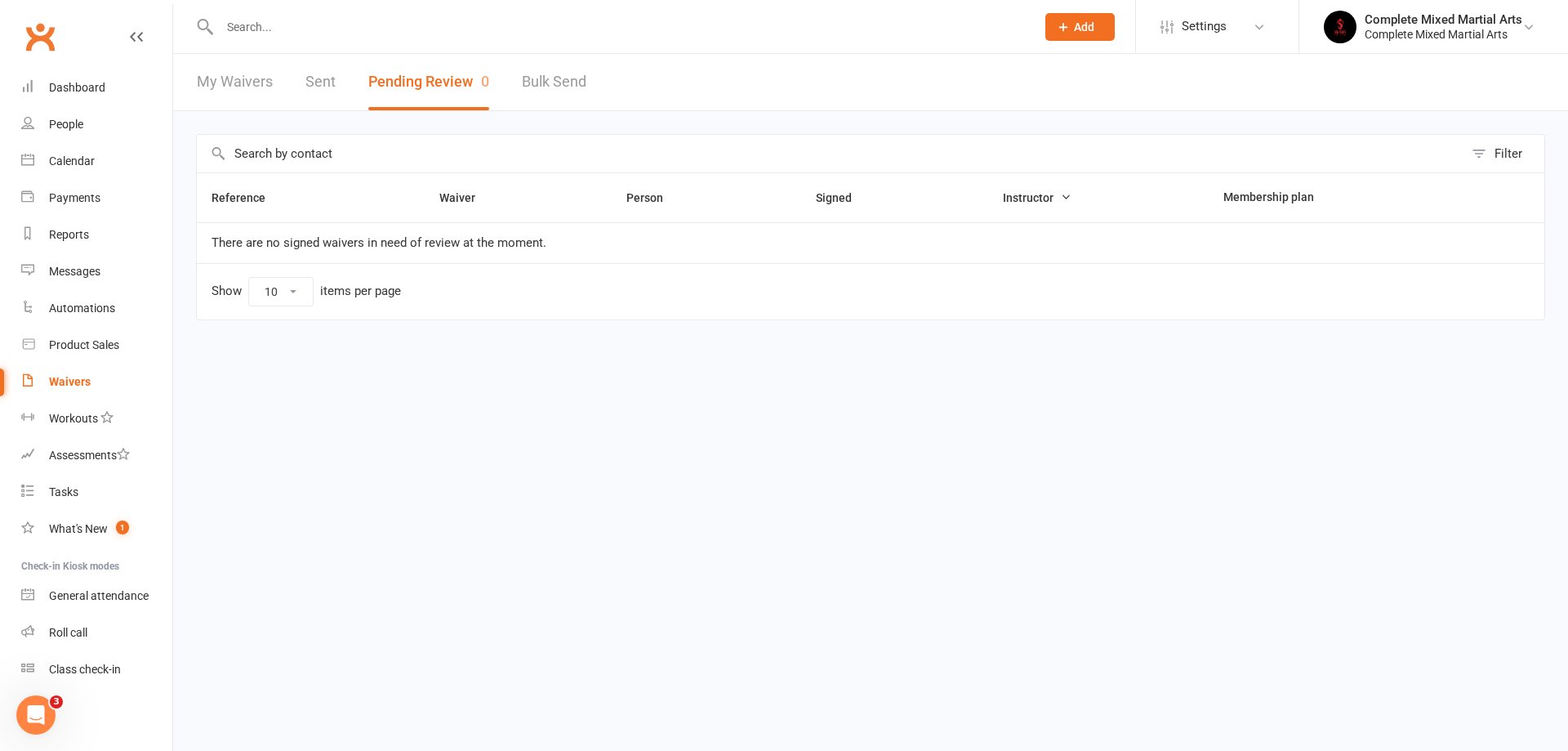
click at [417, 97] on button "Pending Review 0" at bounding box center [428, 81] width 121 height 56
click at [100, 390] on link "Waivers" at bounding box center [97, 382] width 151 height 37
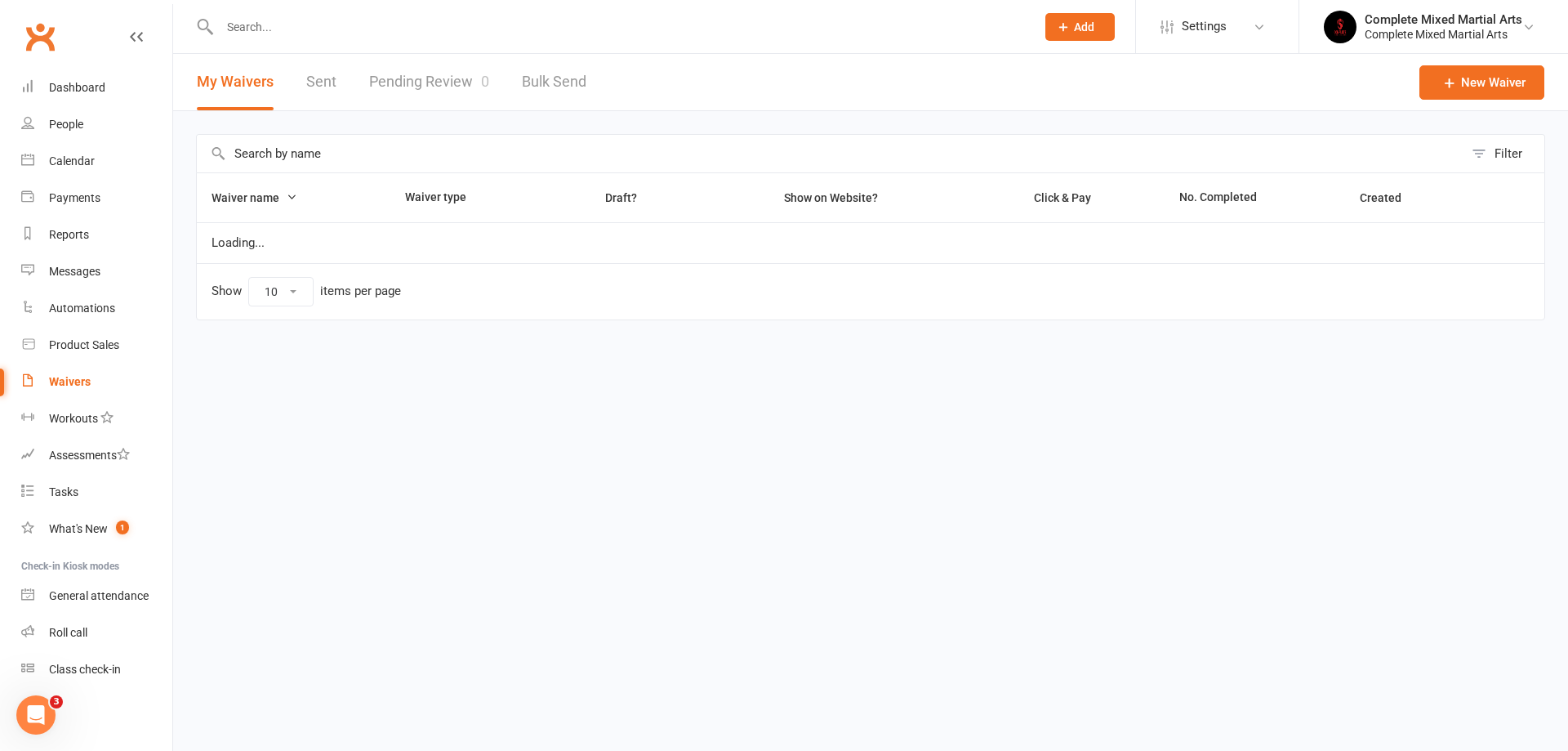
click at [423, 85] on link "Pending Review 0" at bounding box center [429, 81] width 120 height 56
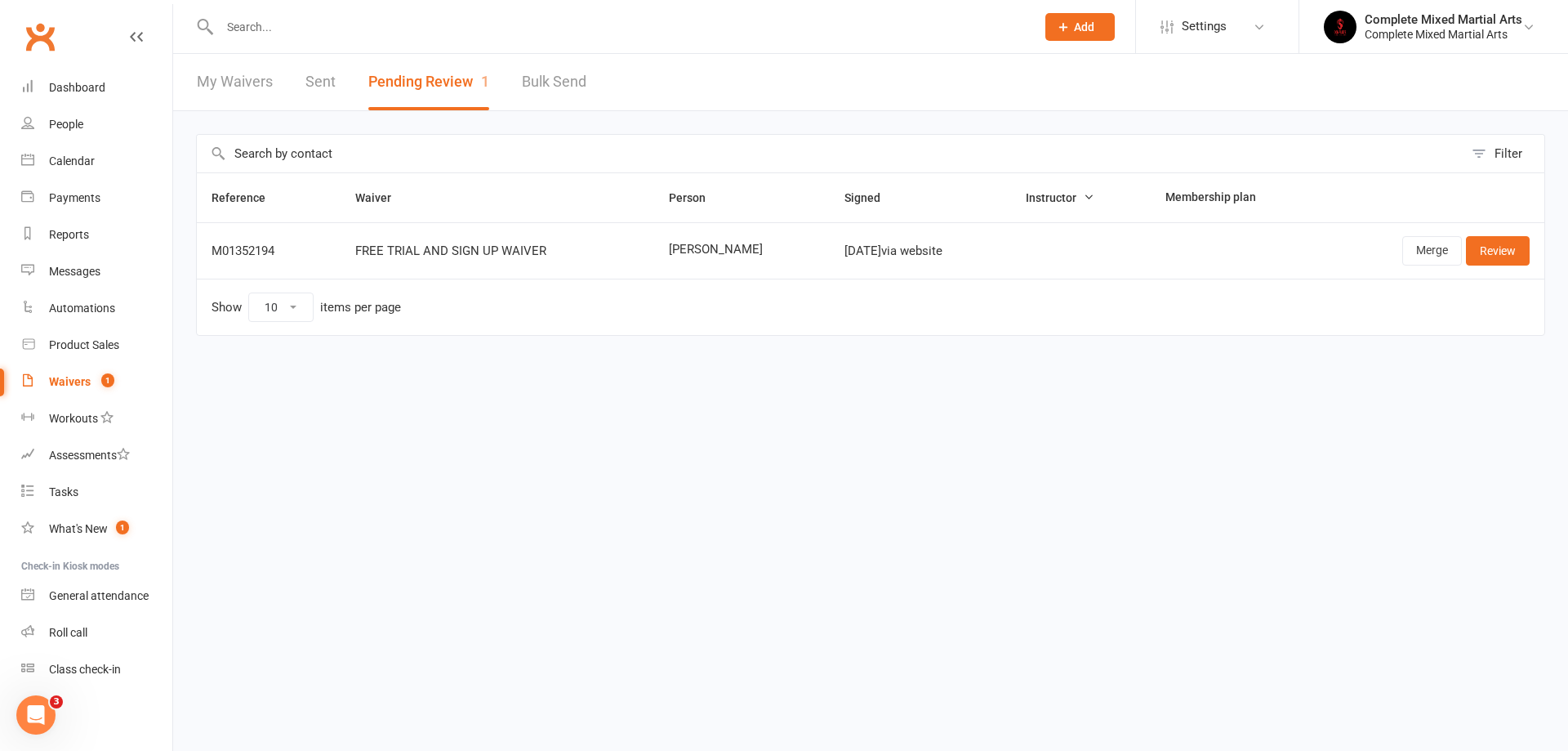
click at [107, 374] on span "1" at bounding box center [108, 380] width 13 height 14
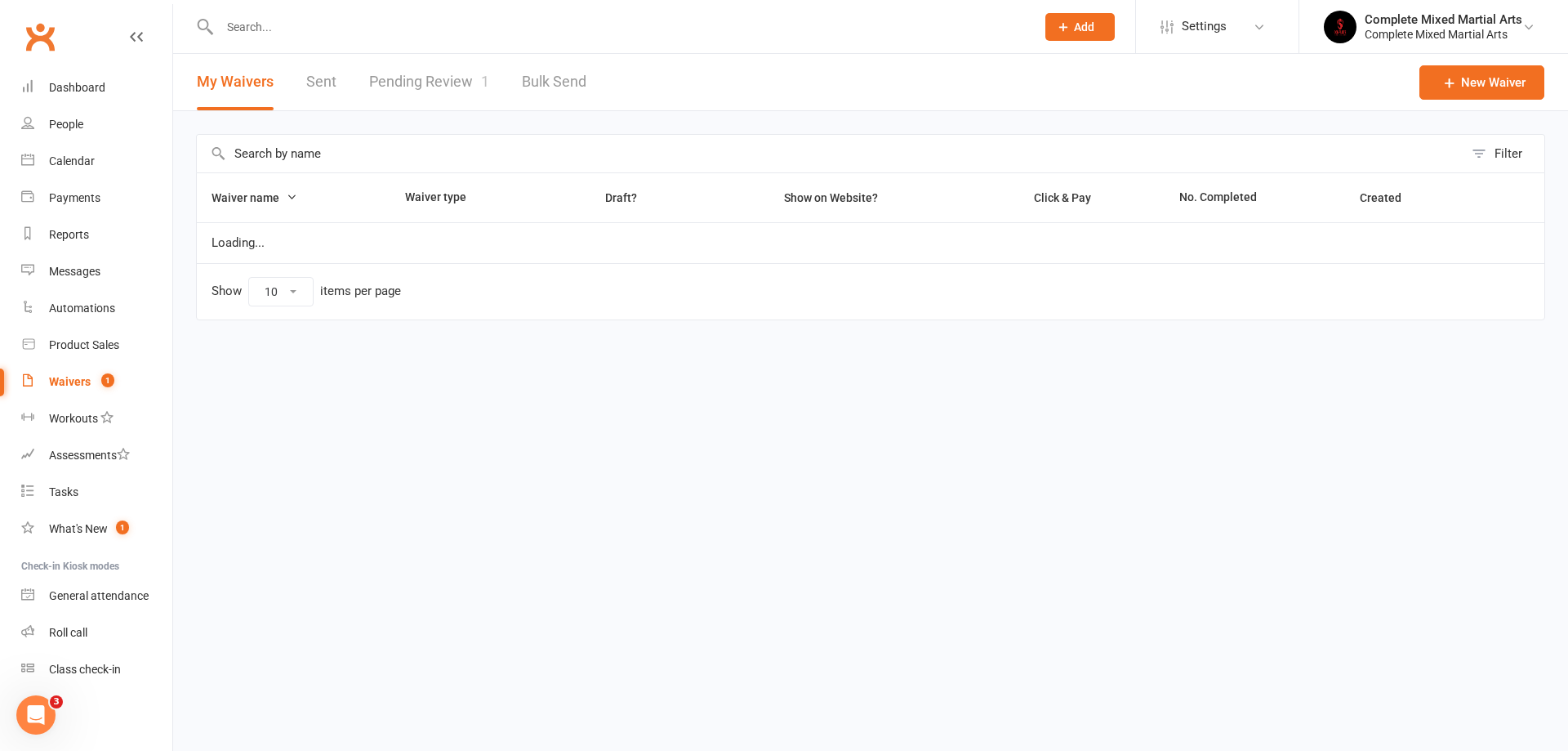
click at [409, 86] on link "Pending Review 1" at bounding box center [429, 81] width 120 height 56
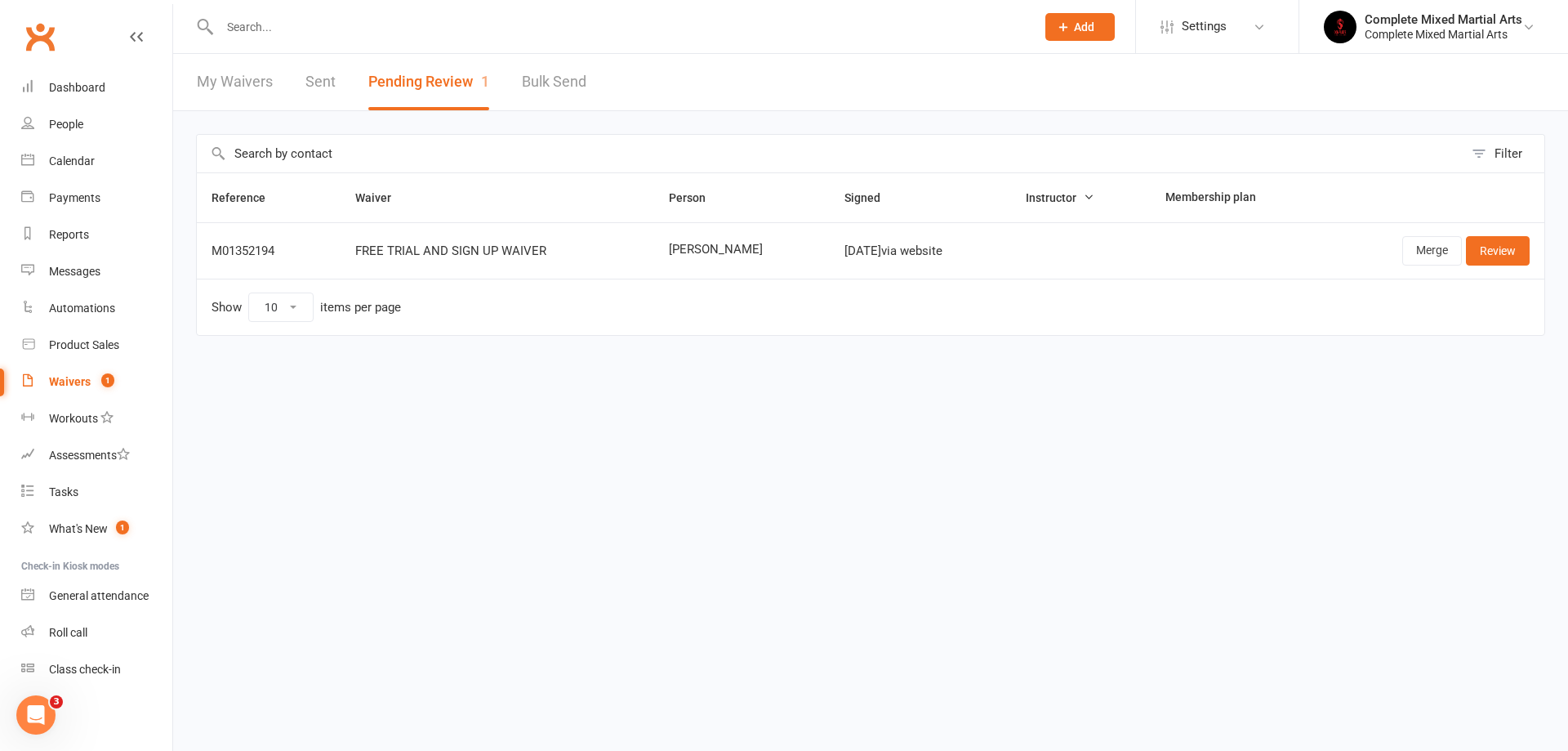
click at [1506, 235] on td "Merge Review" at bounding box center [1432, 250] width 223 height 56
click at [1499, 247] on link "Review" at bounding box center [1498, 251] width 64 height 30
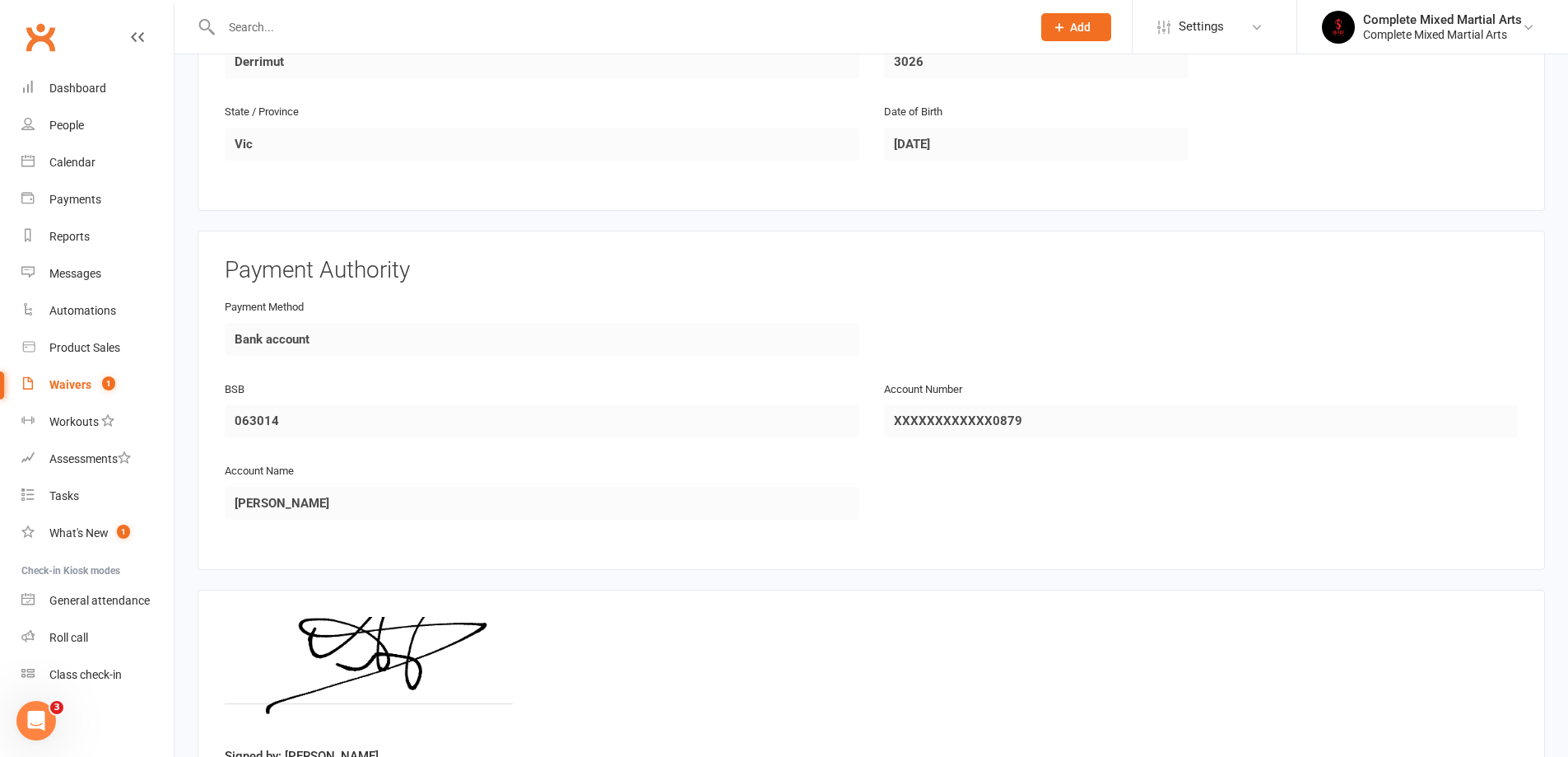
scroll to position [705, 0]
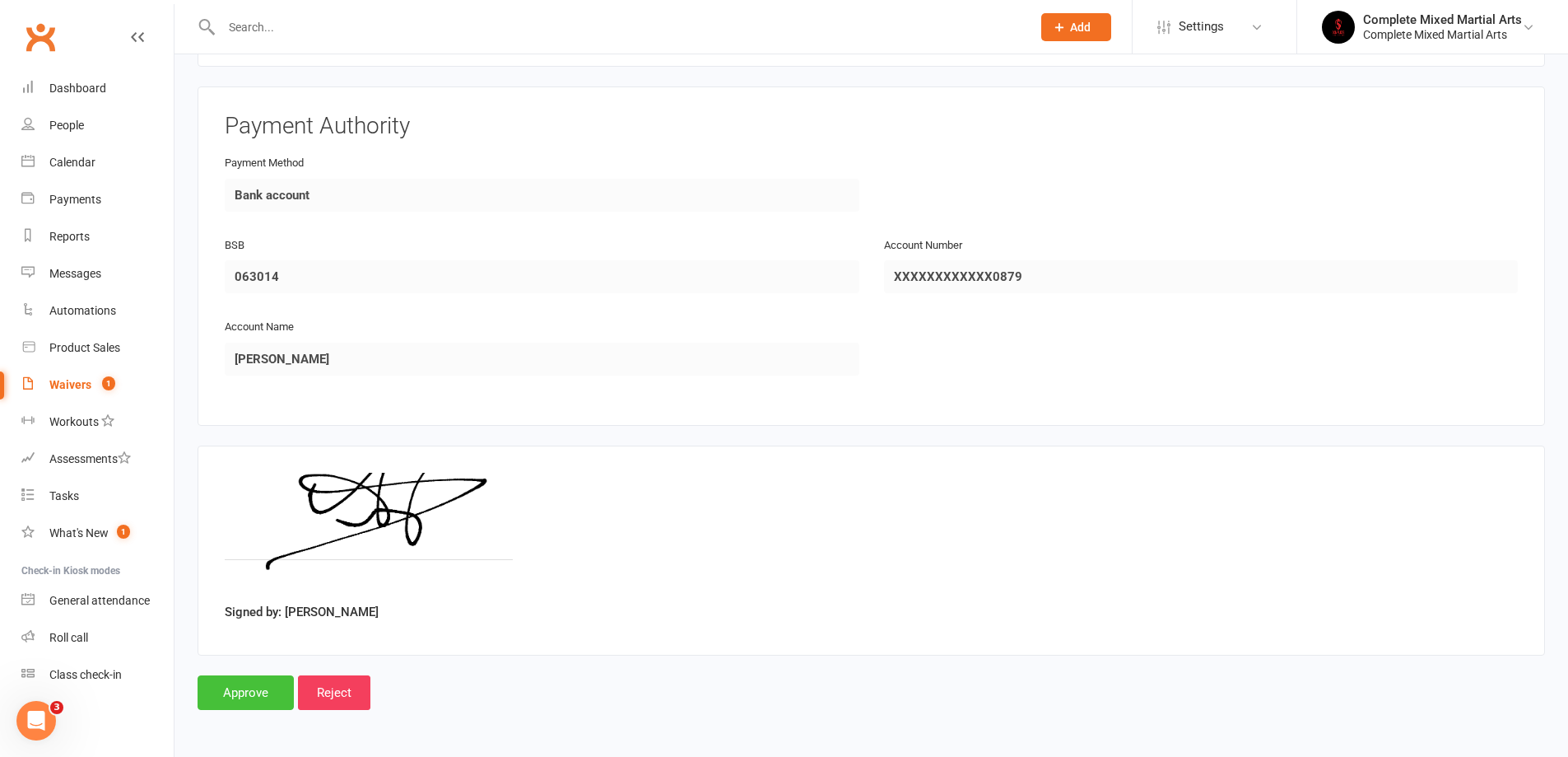
click at [255, 693] on input "Approve" at bounding box center [245, 692] width 96 height 34
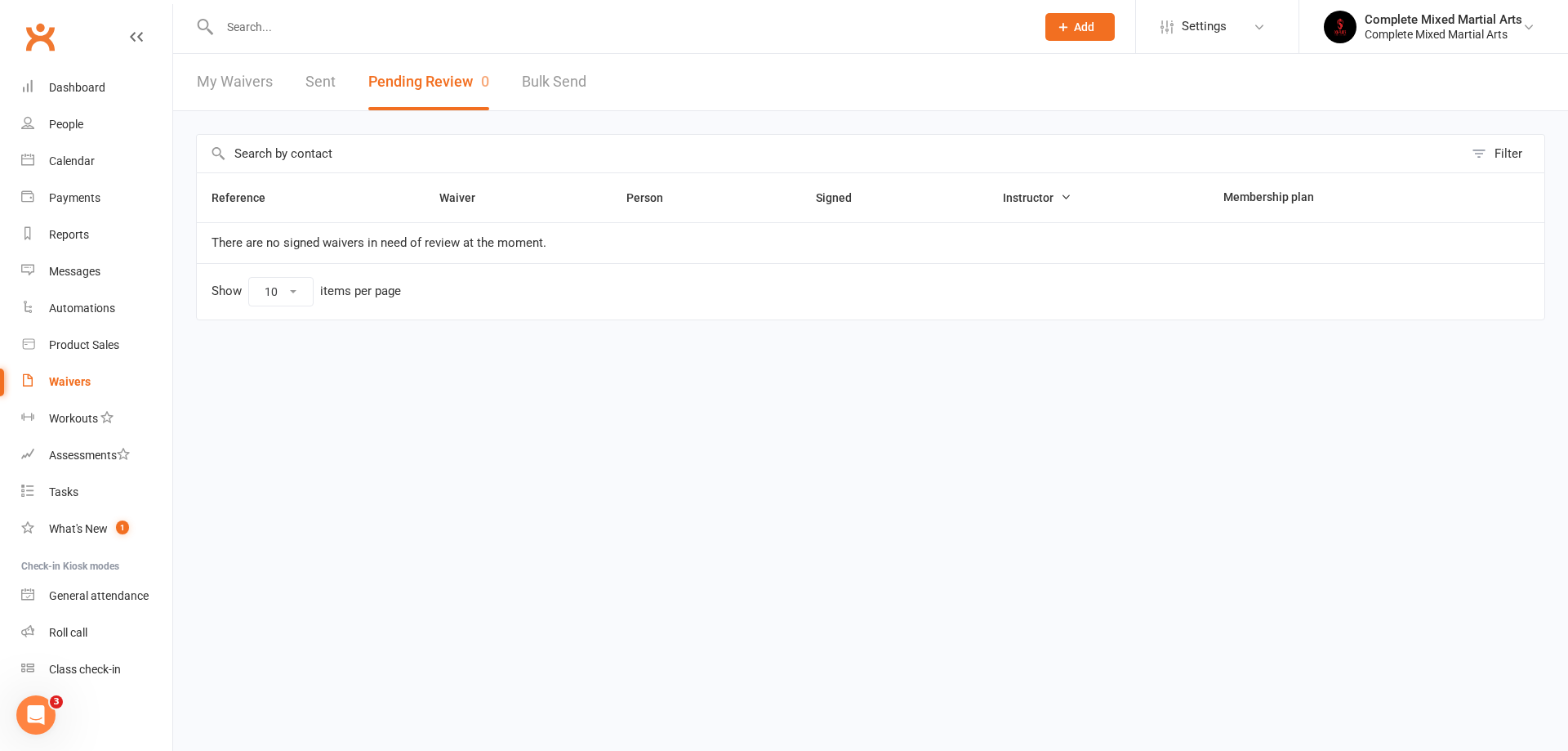
click at [289, 27] on input "text" at bounding box center [620, 27] width 809 height 23
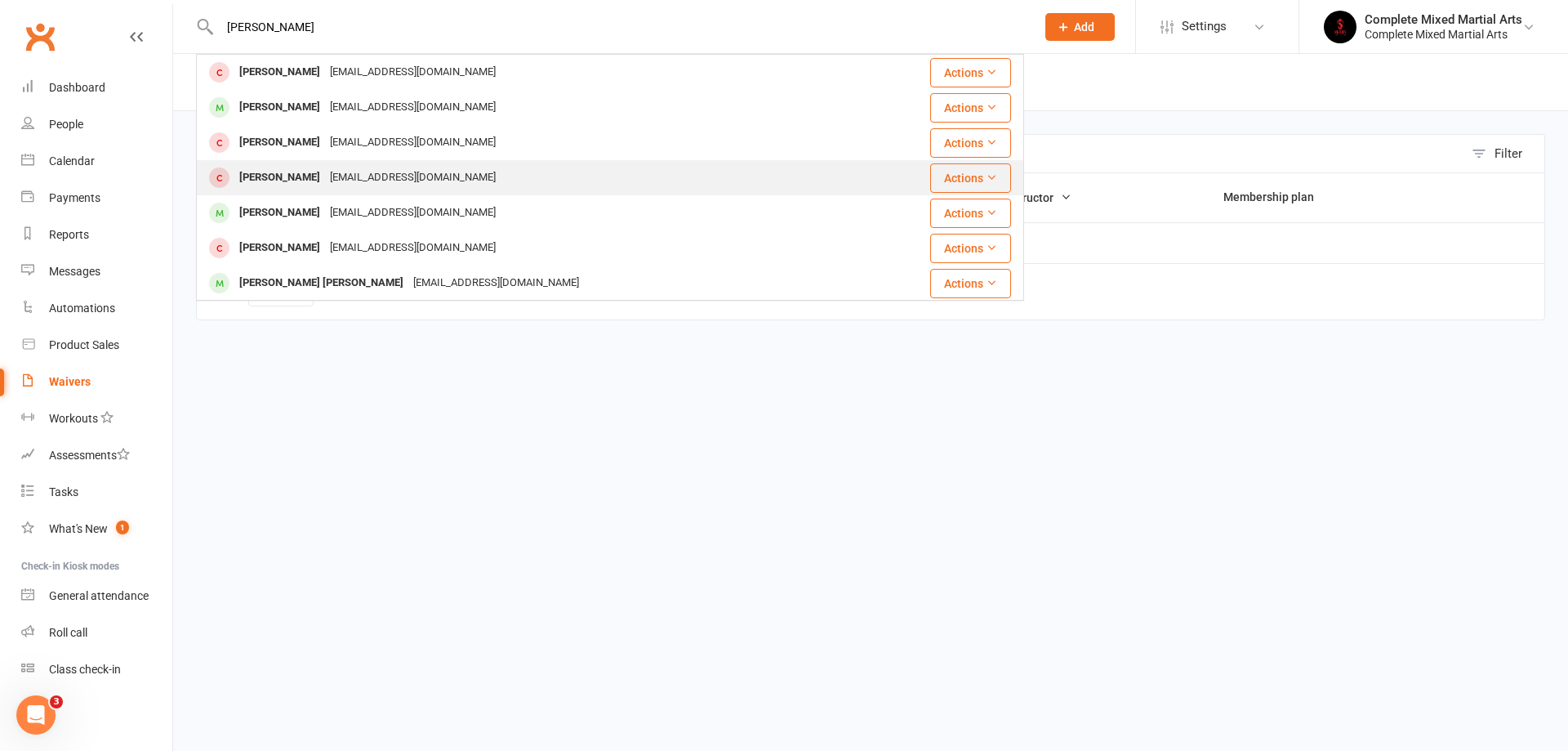
type input "[PERSON_NAME]"
click at [364, 161] on div "[PERSON_NAME] [PERSON_NAME][EMAIL_ADDRESS][DOMAIN_NAME]" at bounding box center [530, 177] width 666 height 33
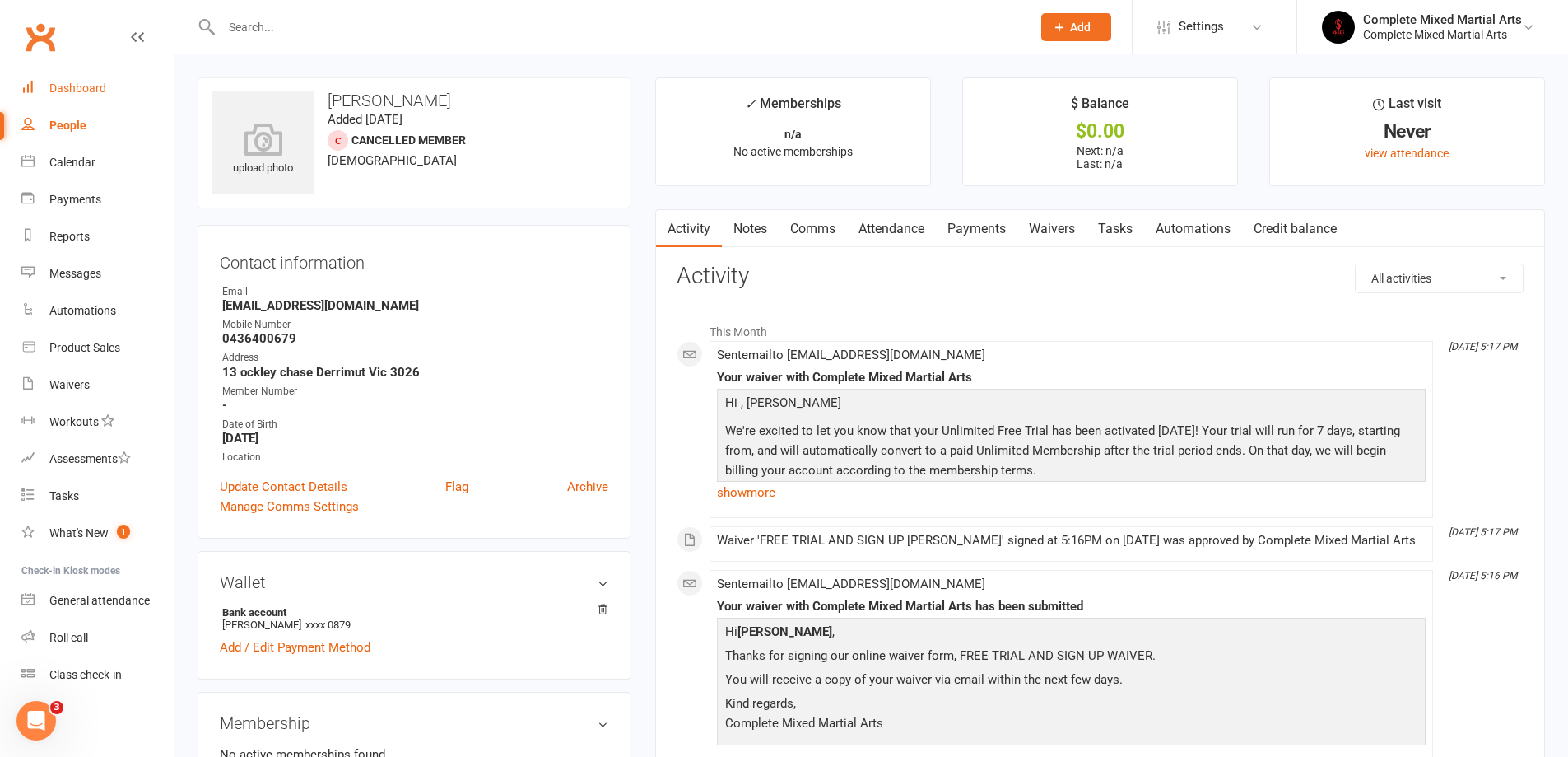
click at [71, 79] on link "Dashboard" at bounding box center [98, 88] width 153 height 37
